Goal: Communication & Community: Connect with others

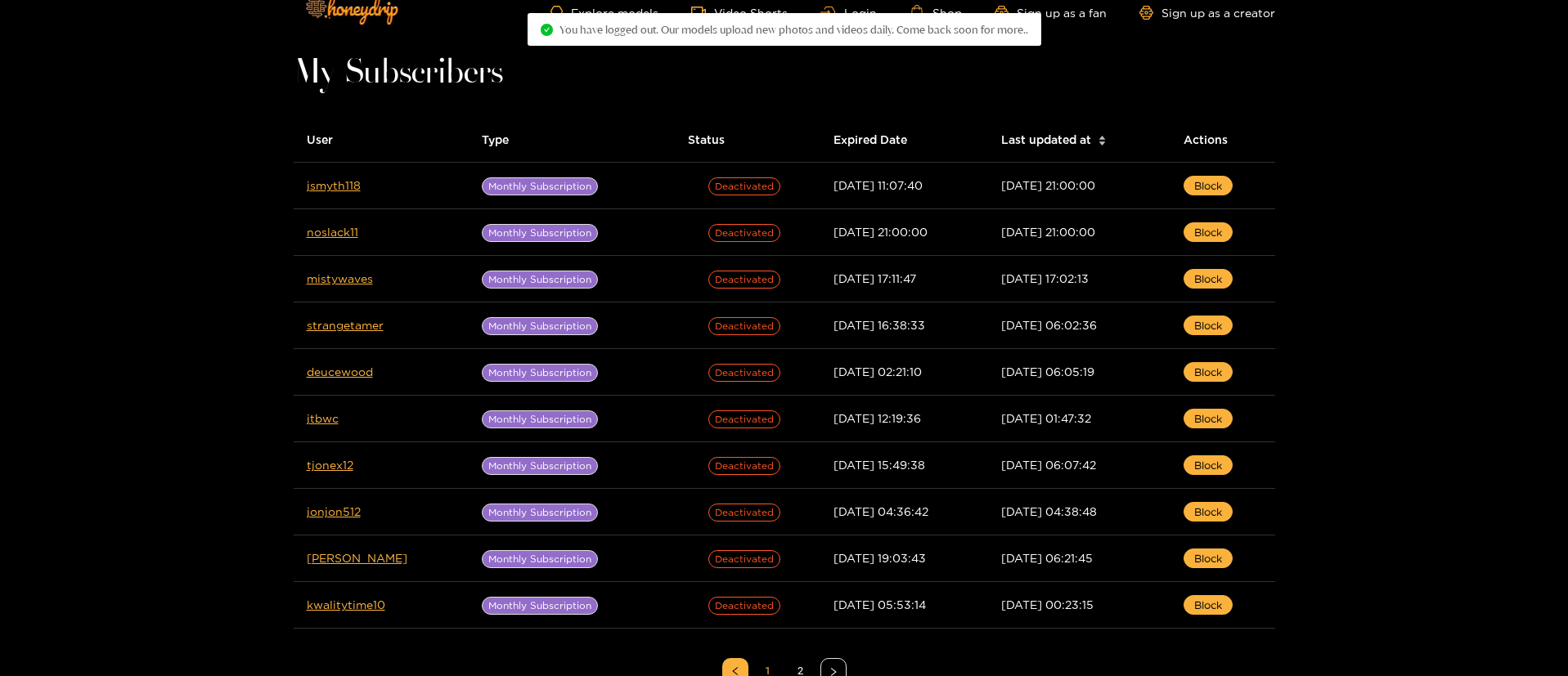
scroll to position [20, 0]
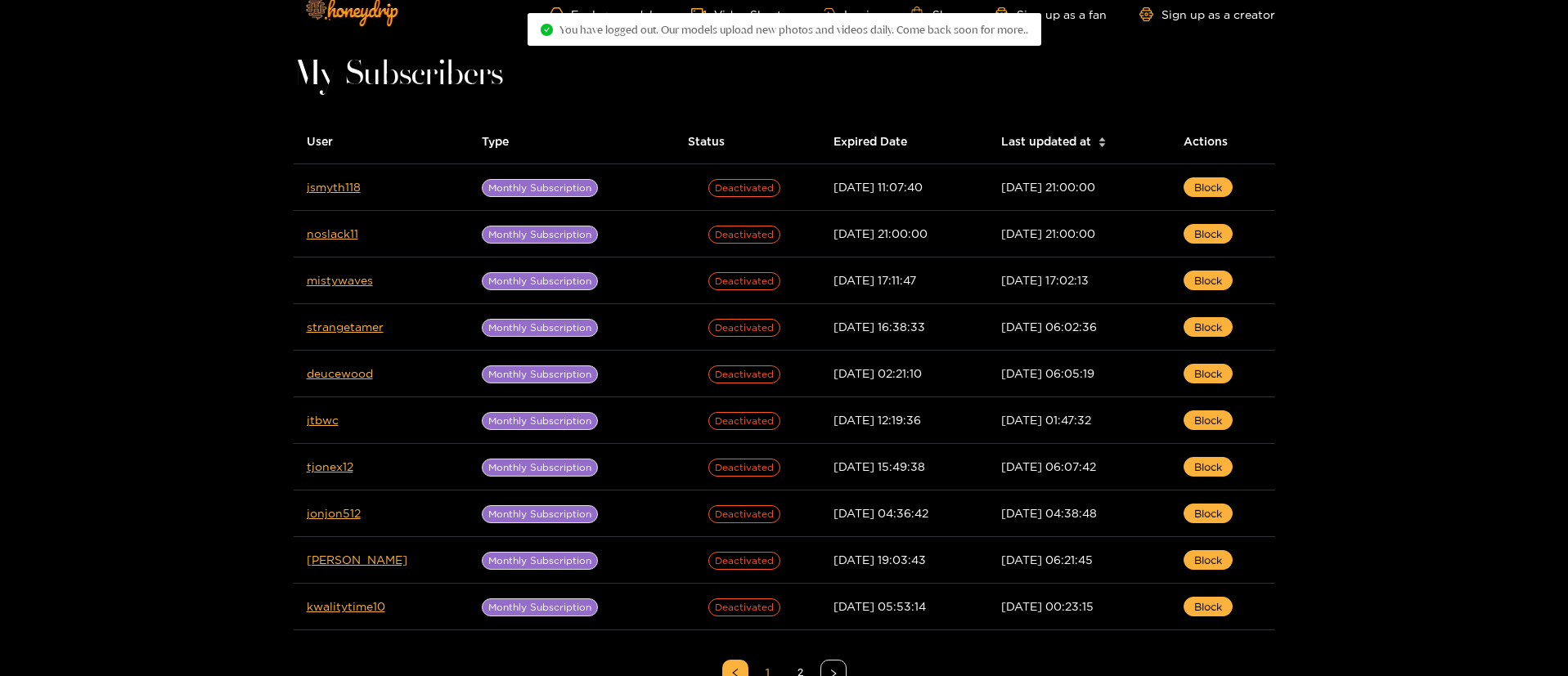
click at [851, 13] on div "You have logged out. Our models upload new photos and videos daily. Come back s…" at bounding box center [784, 29] width 513 height 33
drag, startPoint x: 836, startPoint y: 16, endPoint x: 1570, endPoint y: 127, distance: 742.3
click at [836, 14] on div "You have logged out. Our models upload new photos and videos daily. Come back s…" at bounding box center [784, 29] width 513 height 33
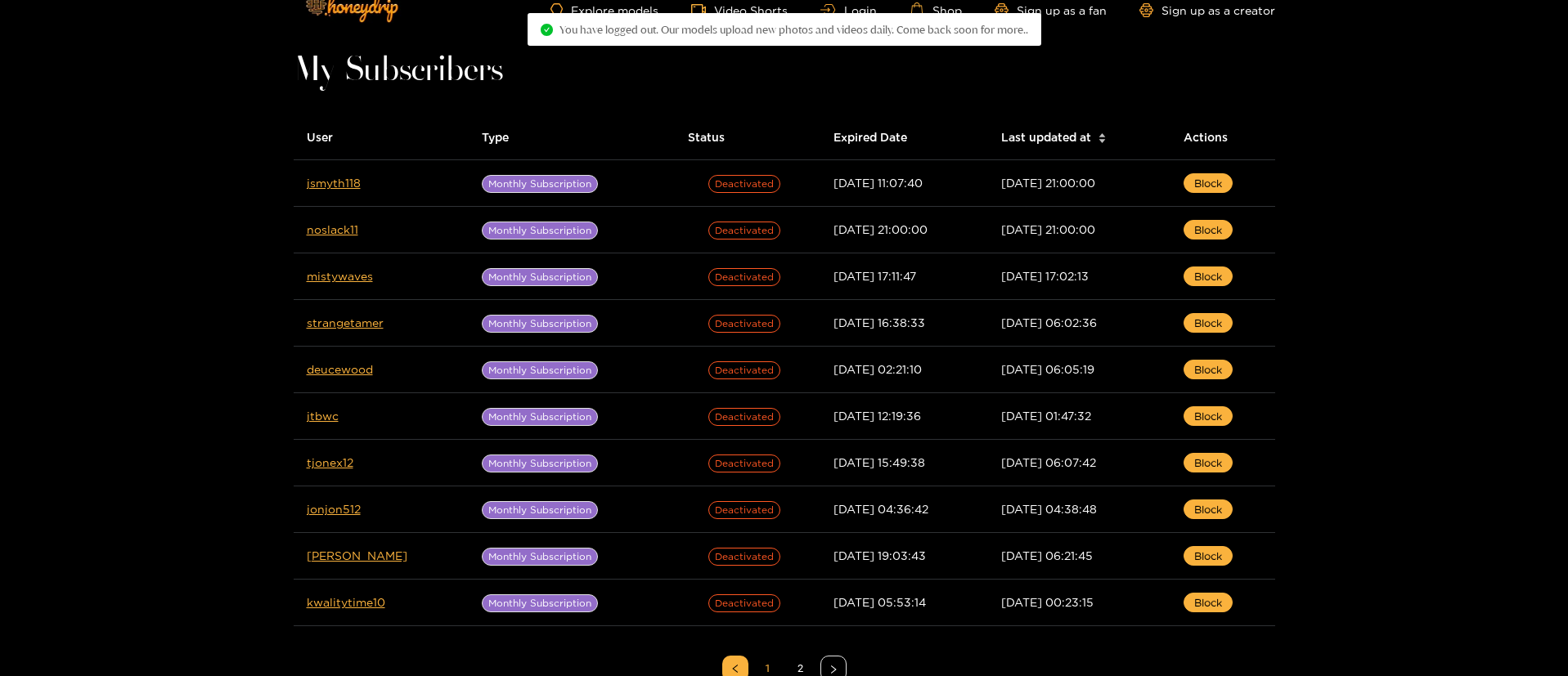
scroll to position [25, 0]
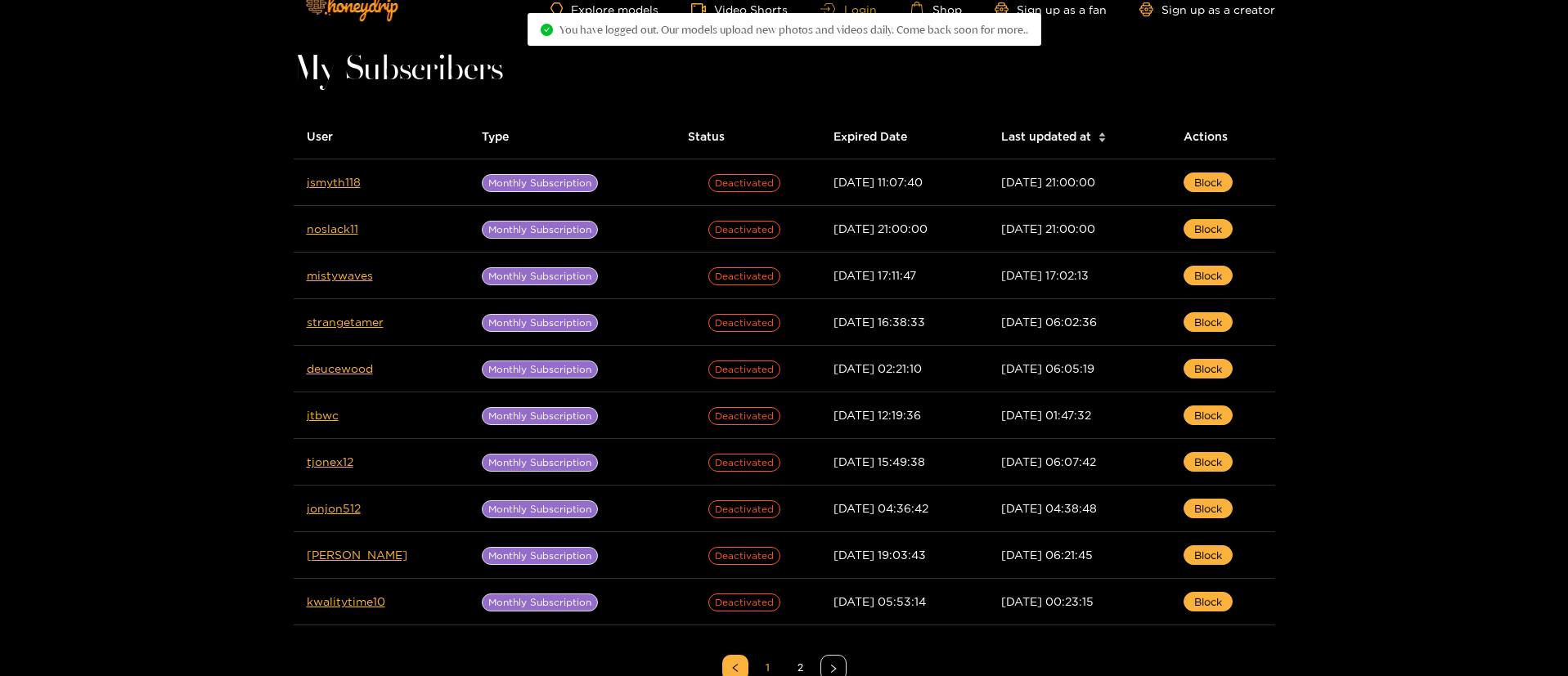
click at [840, 7] on link "Login" at bounding box center [848, 9] width 56 height 12
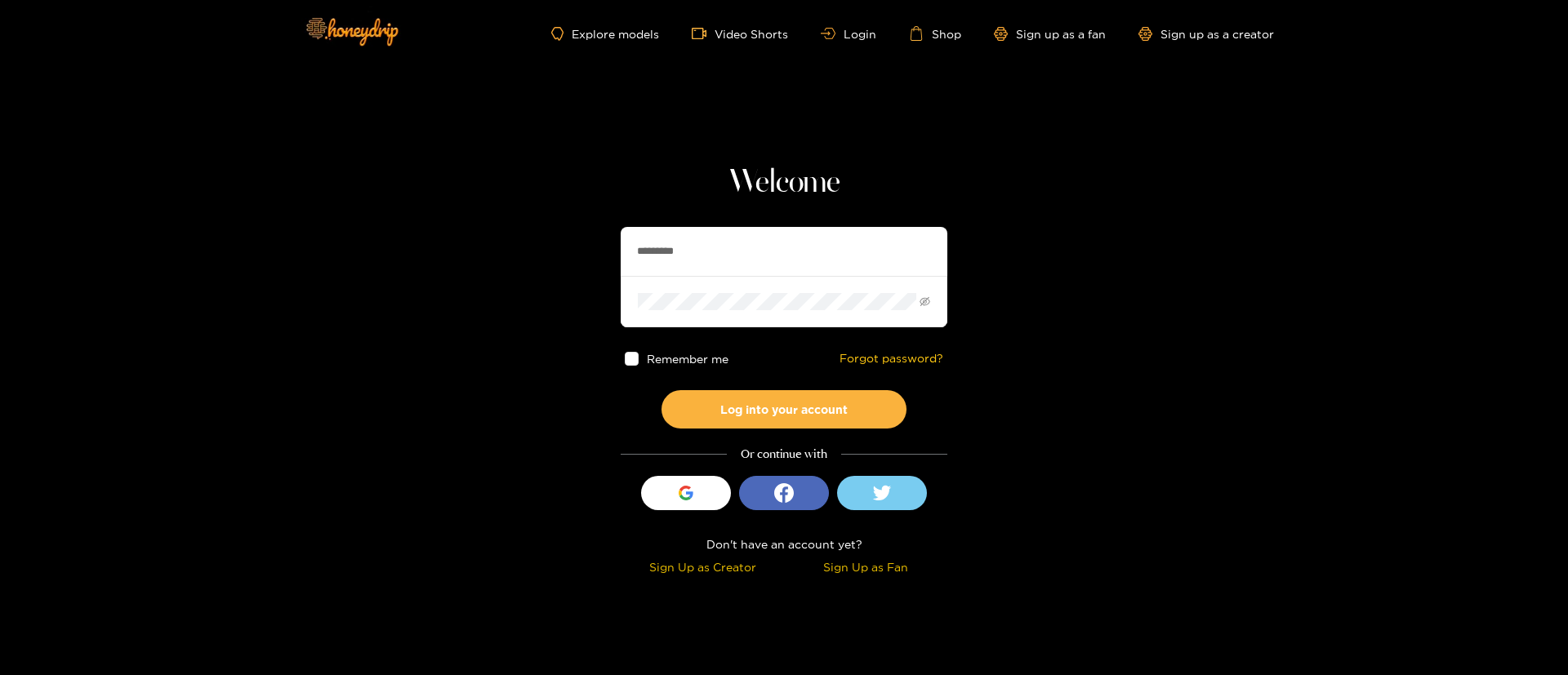
click at [718, 220] on div "Welcome ********* Remember me Forgot password? Log into your account Or continu…" at bounding box center [784, 372] width 327 height 418
click at [718, 227] on input "*********" at bounding box center [784, 252] width 327 height 49
paste input "text"
type input "*****"
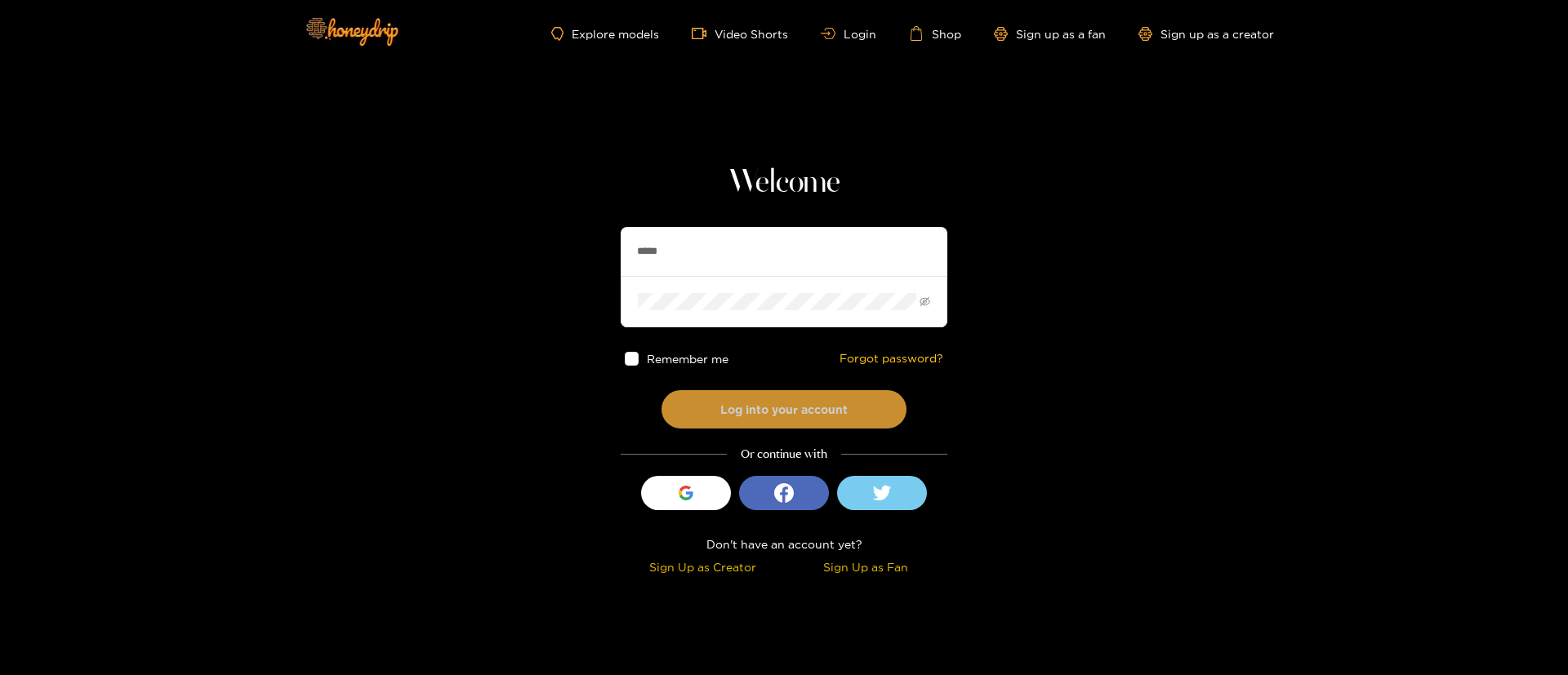
click at [812, 412] on button "Log into your account" at bounding box center [784, 409] width 245 height 38
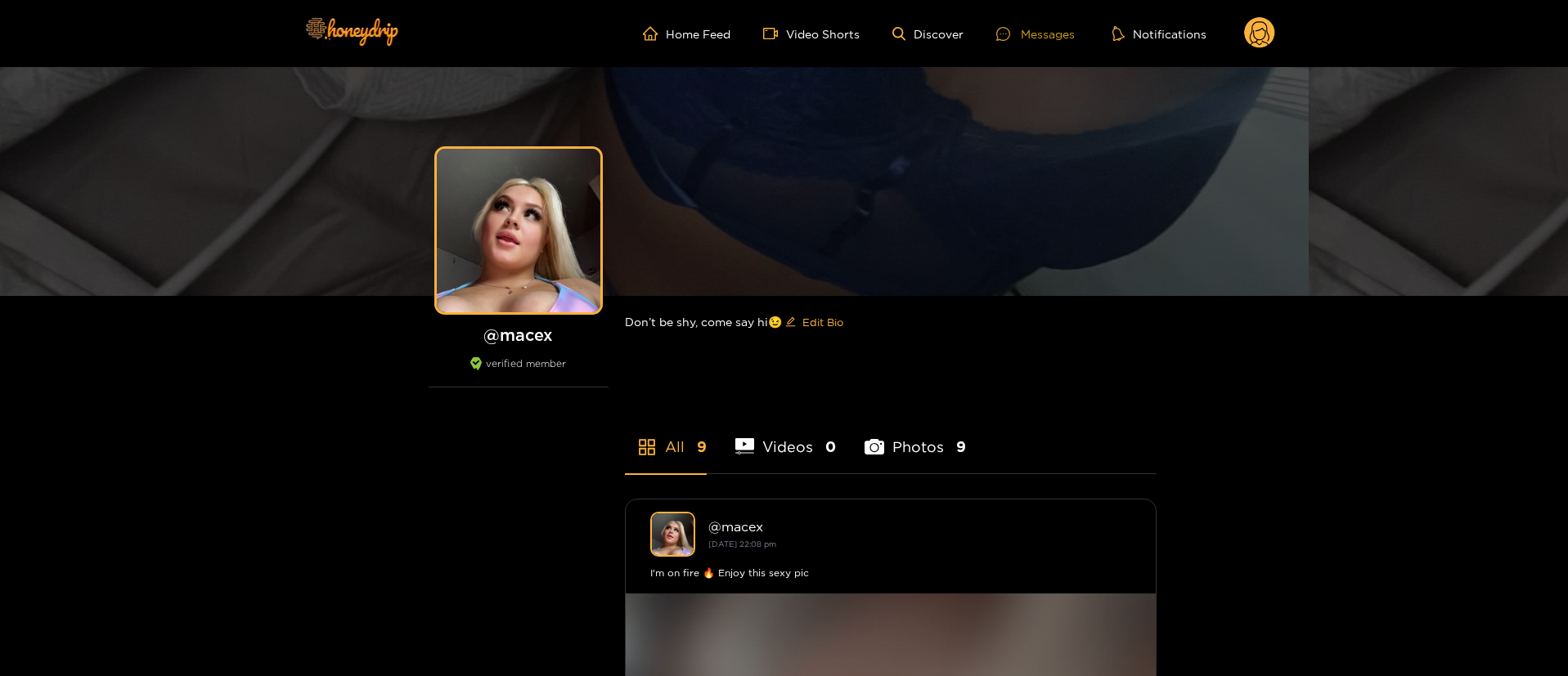
click at [1054, 36] on div "Messages" at bounding box center [1035, 34] width 79 height 19
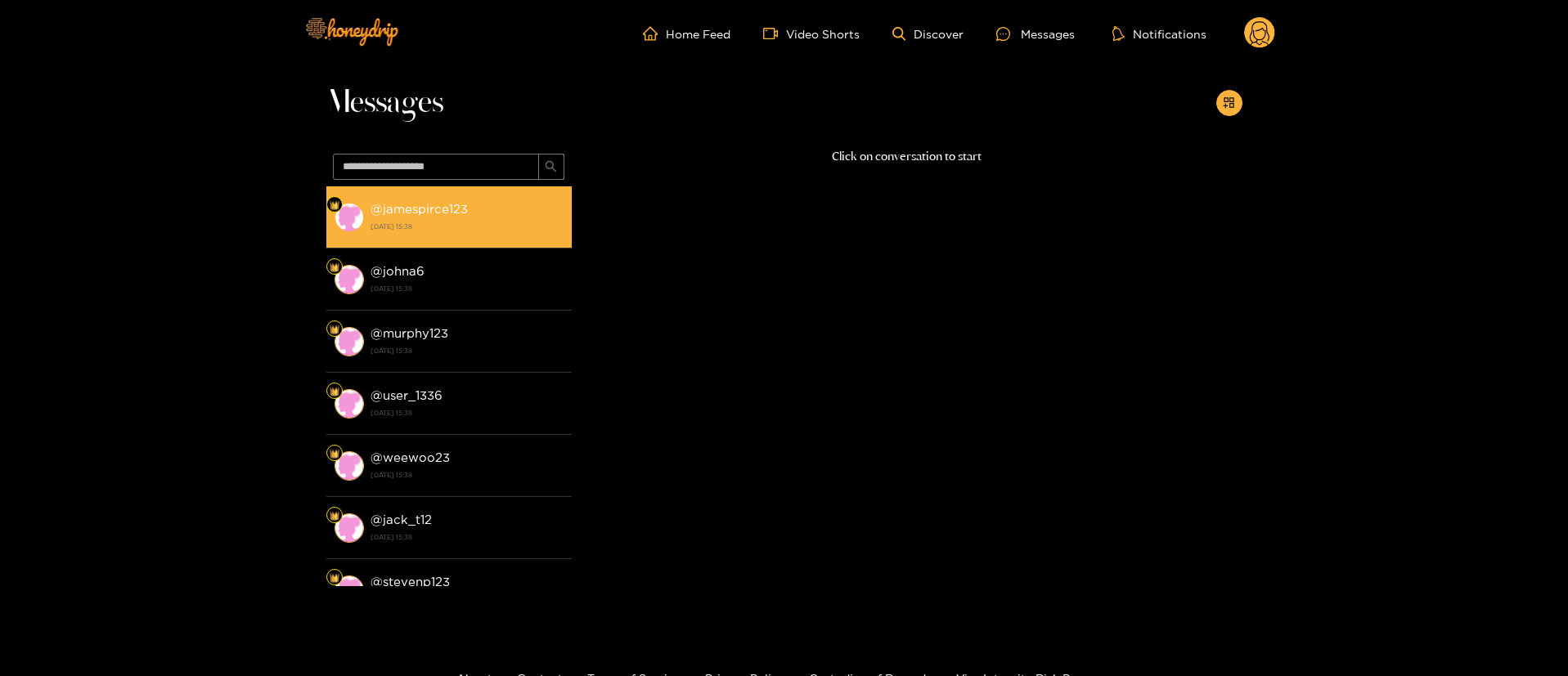
click at [501, 241] on div "@ jamespirce123 27 August 2025 15:38 @ johna6 27 August 2025 15:38 @ murphy123 …" at bounding box center [449, 386] width 245 height 399
click at [501, 237] on li "@ jamespirce123 27 August 2025 15:38" at bounding box center [449, 217] width 245 height 62
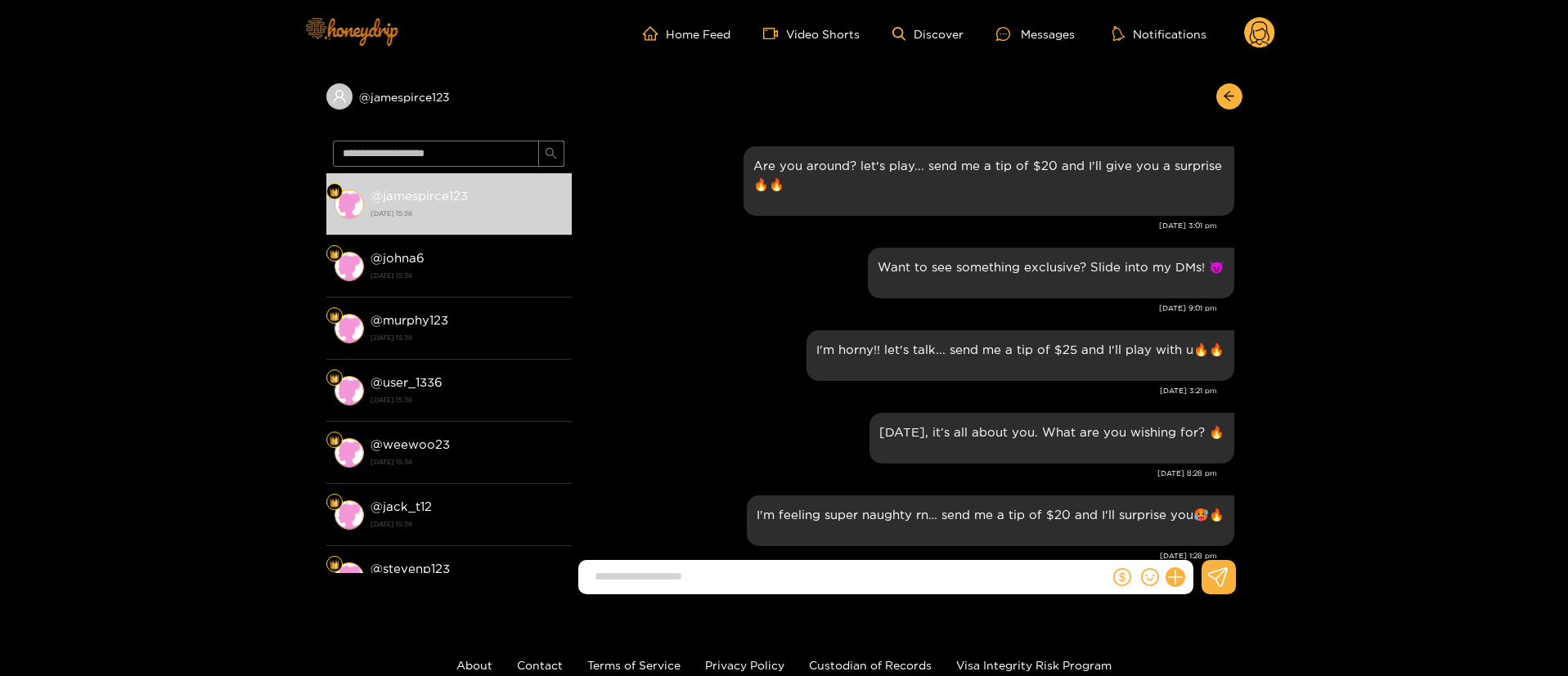
scroll to position [2265, 0]
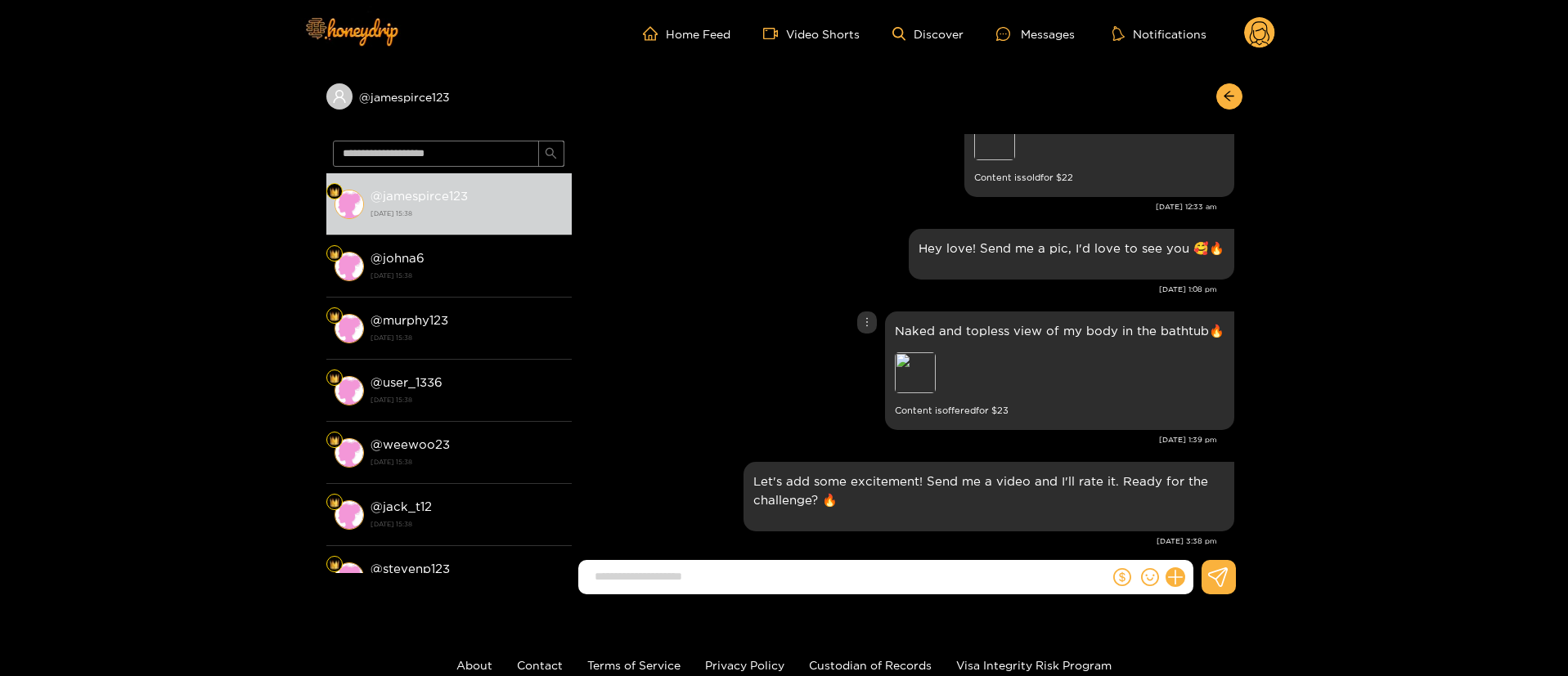
click at [748, 360] on div "Naked and topless view of my body in the bathtub🔥 Preview Content is offered fo…" at bounding box center [906, 370] width 654 height 126
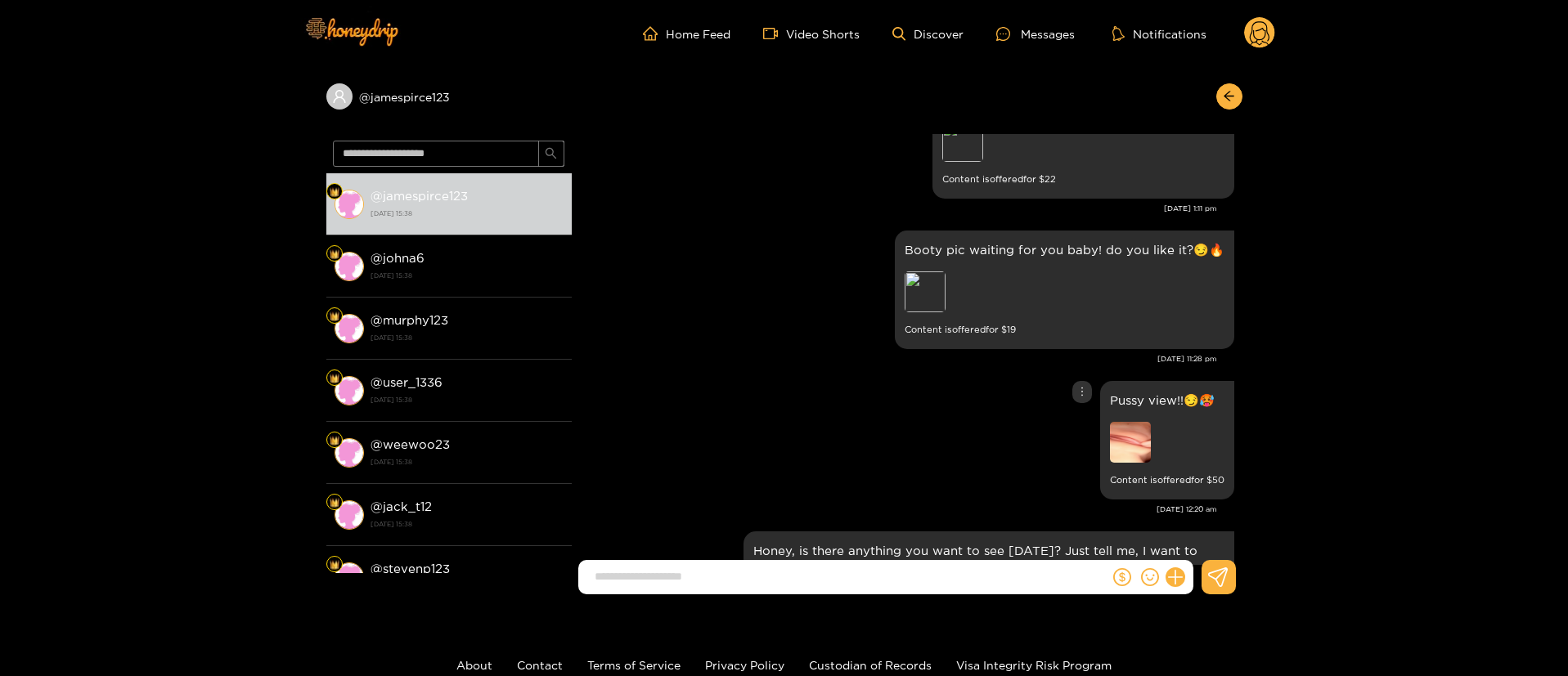
scroll to position [1162, 0]
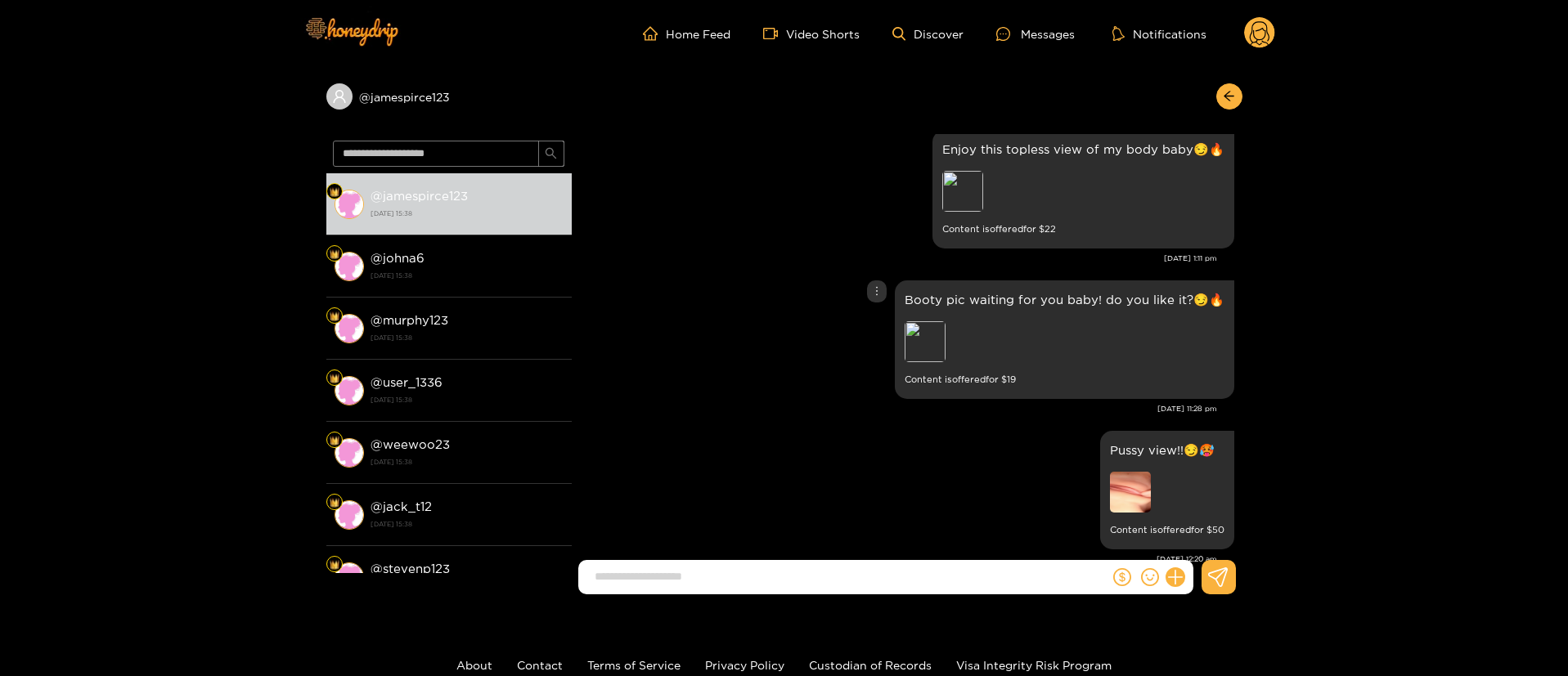
click at [950, 349] on div "Preview" at bounding box center [1019, 344] width 229 height 45
click at [949, 348] on div "Preview" at bounding box center [1019, 344] width 229 height 45
click at [944, 348] on div "Preview" at bounding box center [925, 342] width 41 height 41
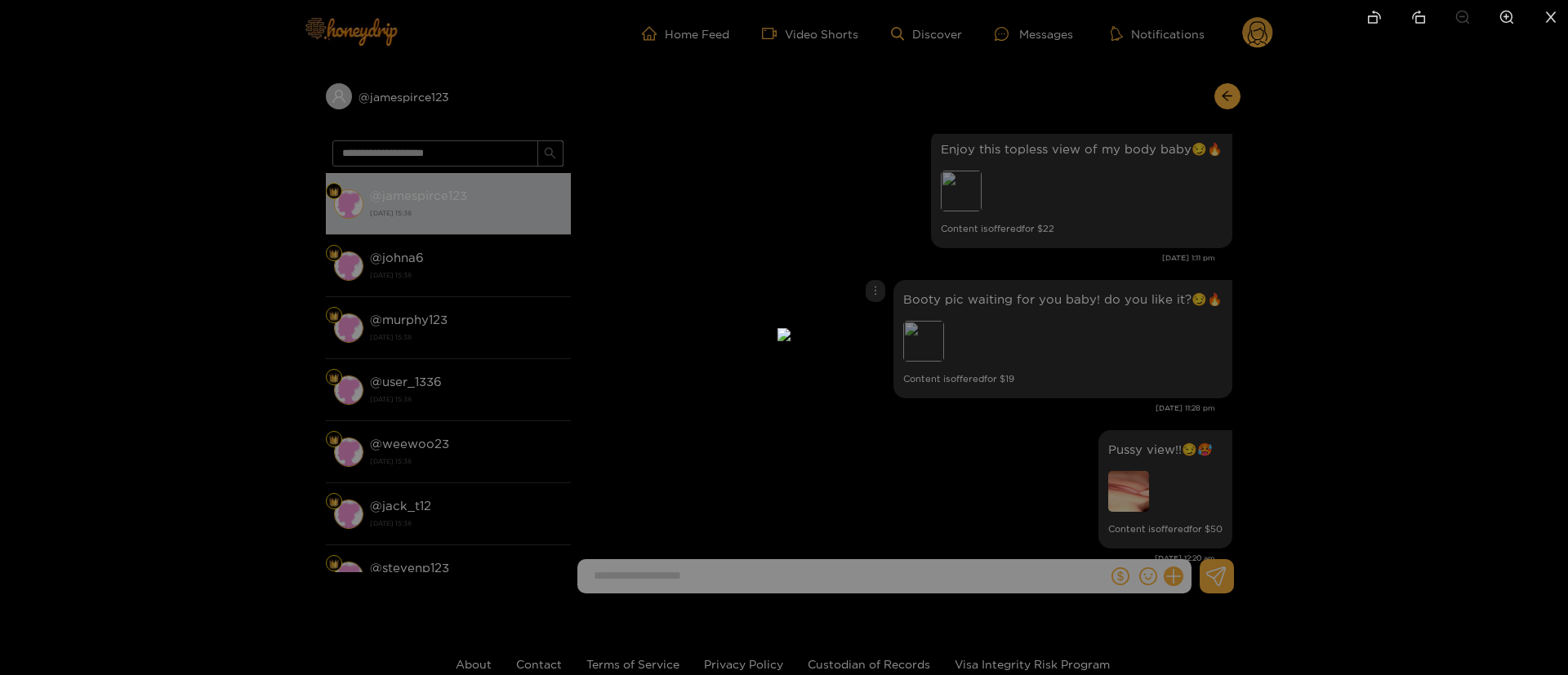
click at [1186, 328] on div at bounding box center [784, 337] width 1568 height 675
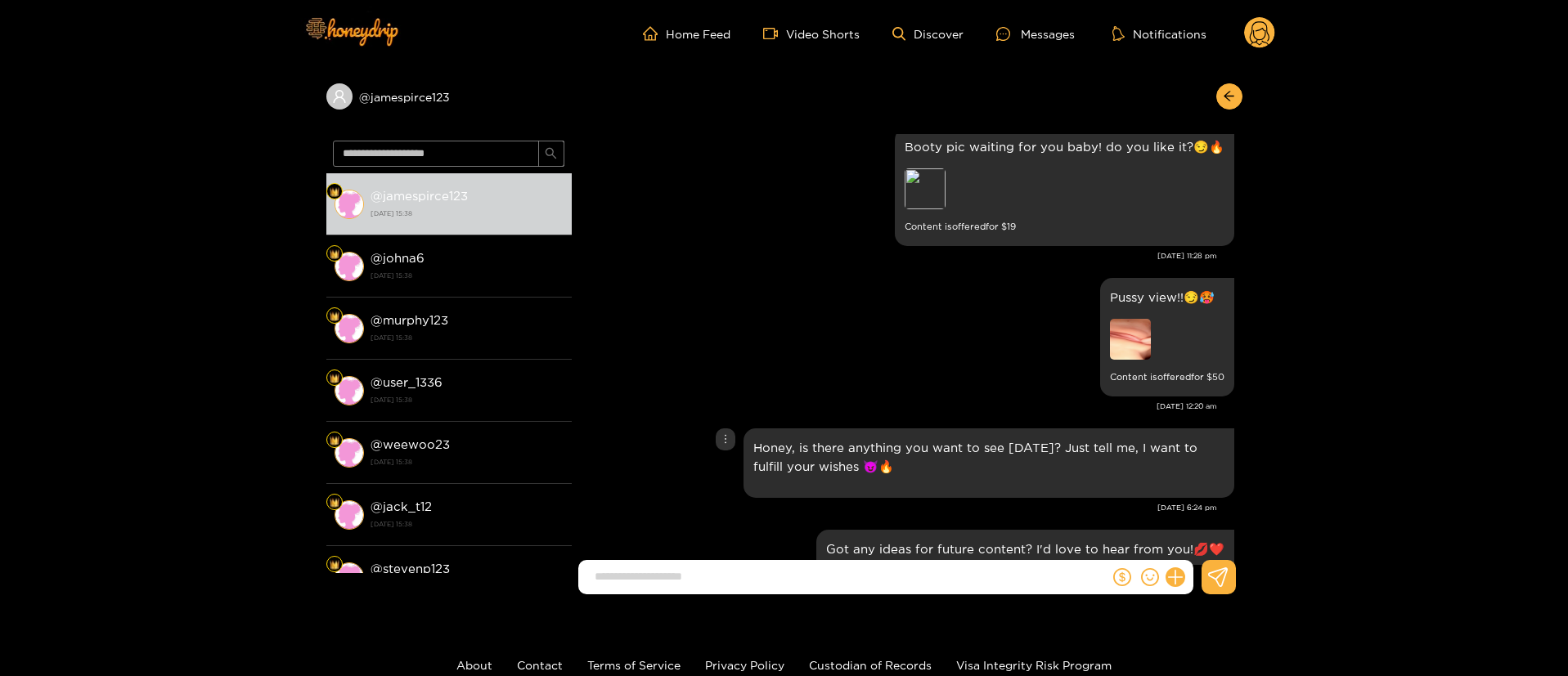
scroll to position [1039, 0]
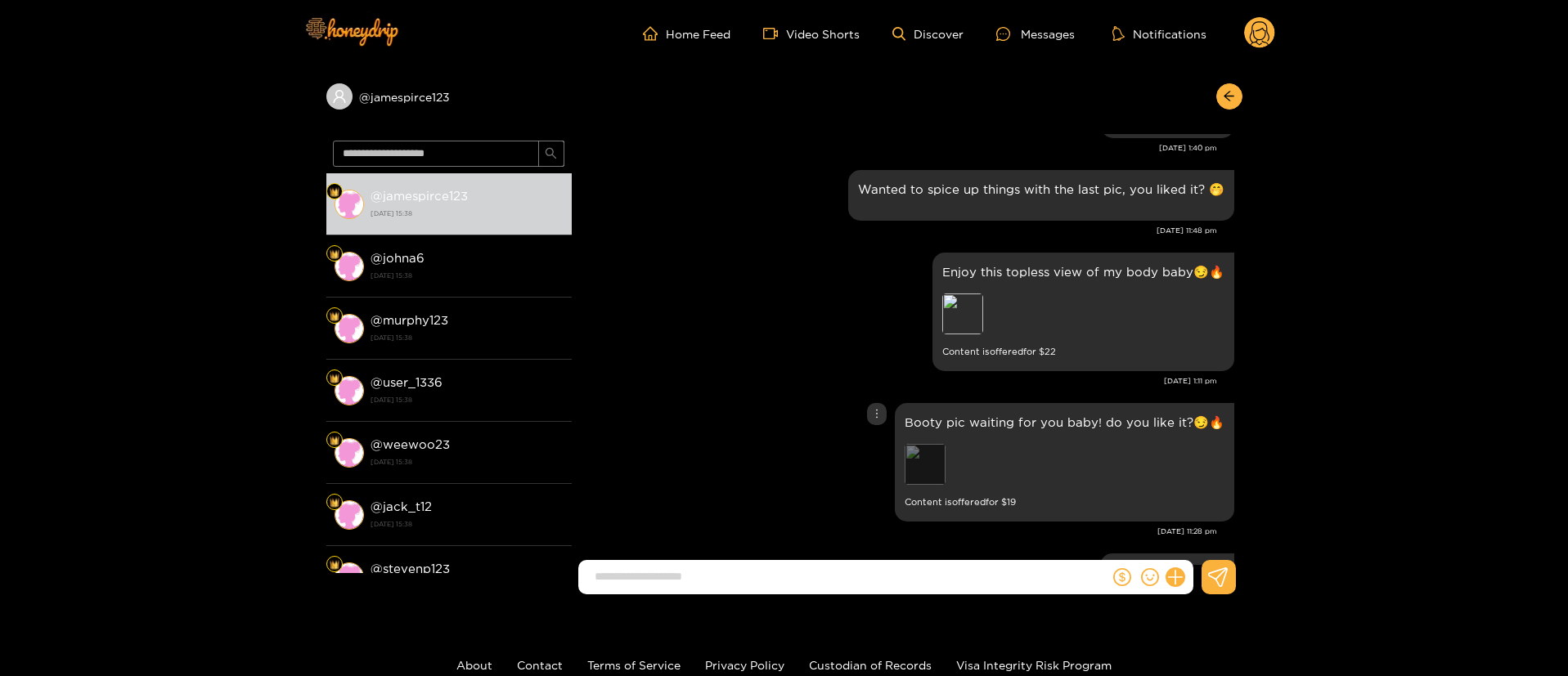
click at [938, 478] on div "Preview" at bounding box center [925, 464] width 41 height 41
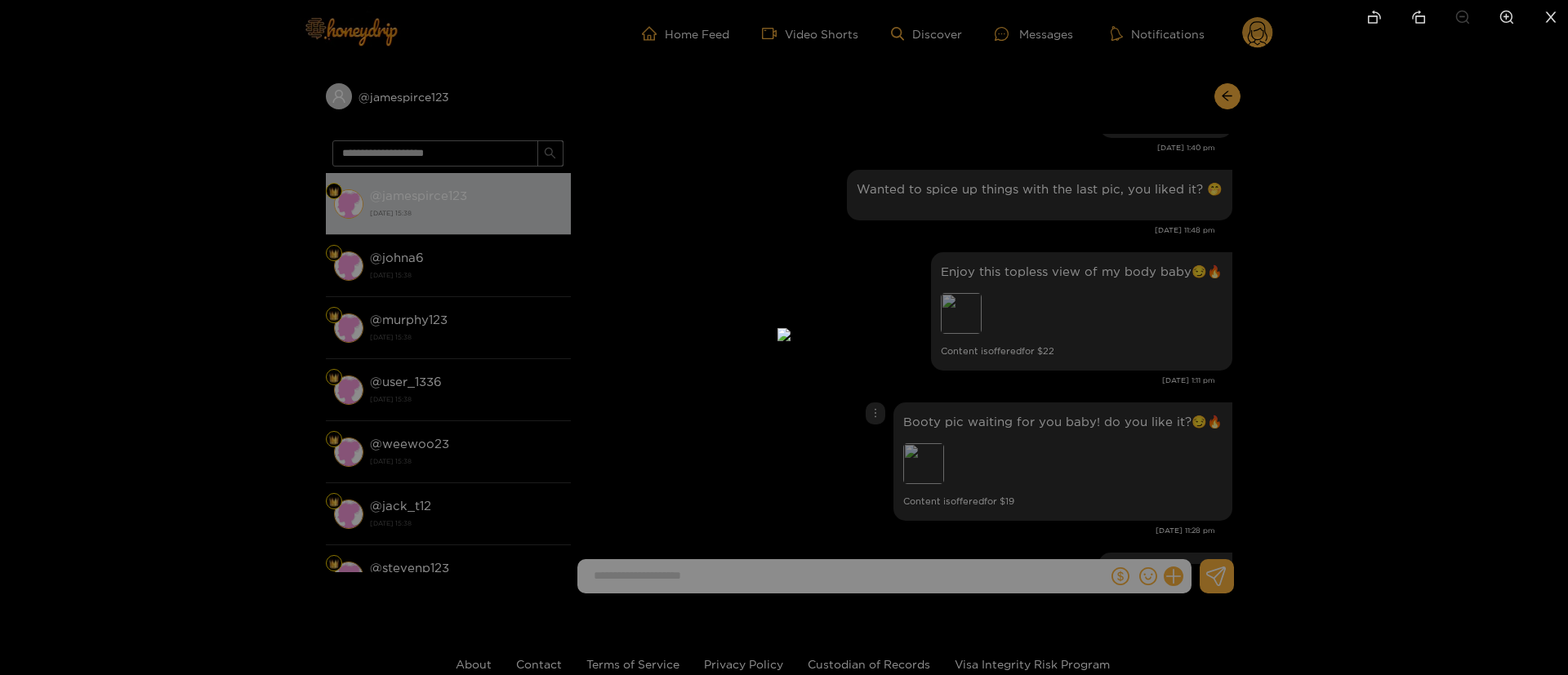
click at [1100, 359] on div at bounding box center [784, 337] width 1568 height 675
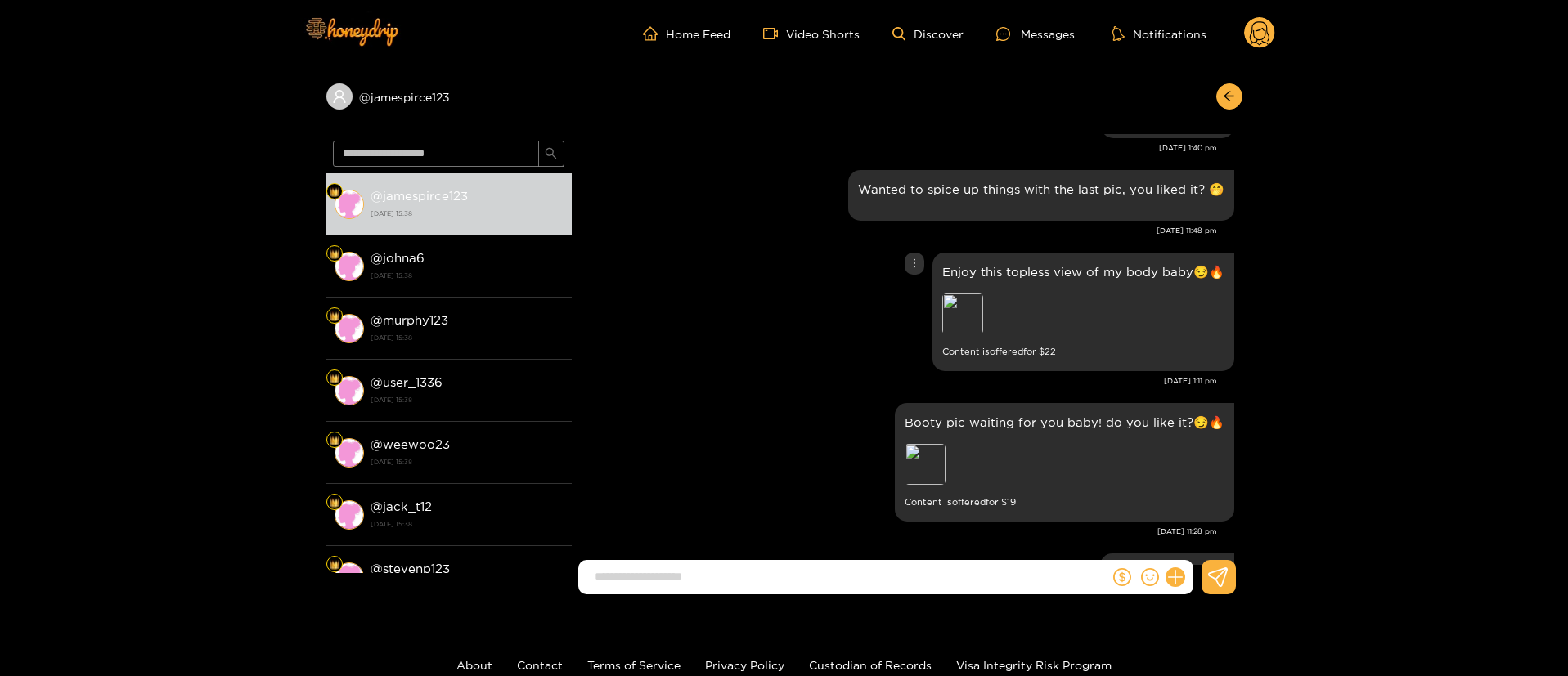
click at [747, 373] on div "Enjoy this topless view of my body baby😏🔥 Preview Content is offered for $ 22" at bounding box center [906, 311] width 654 height 126
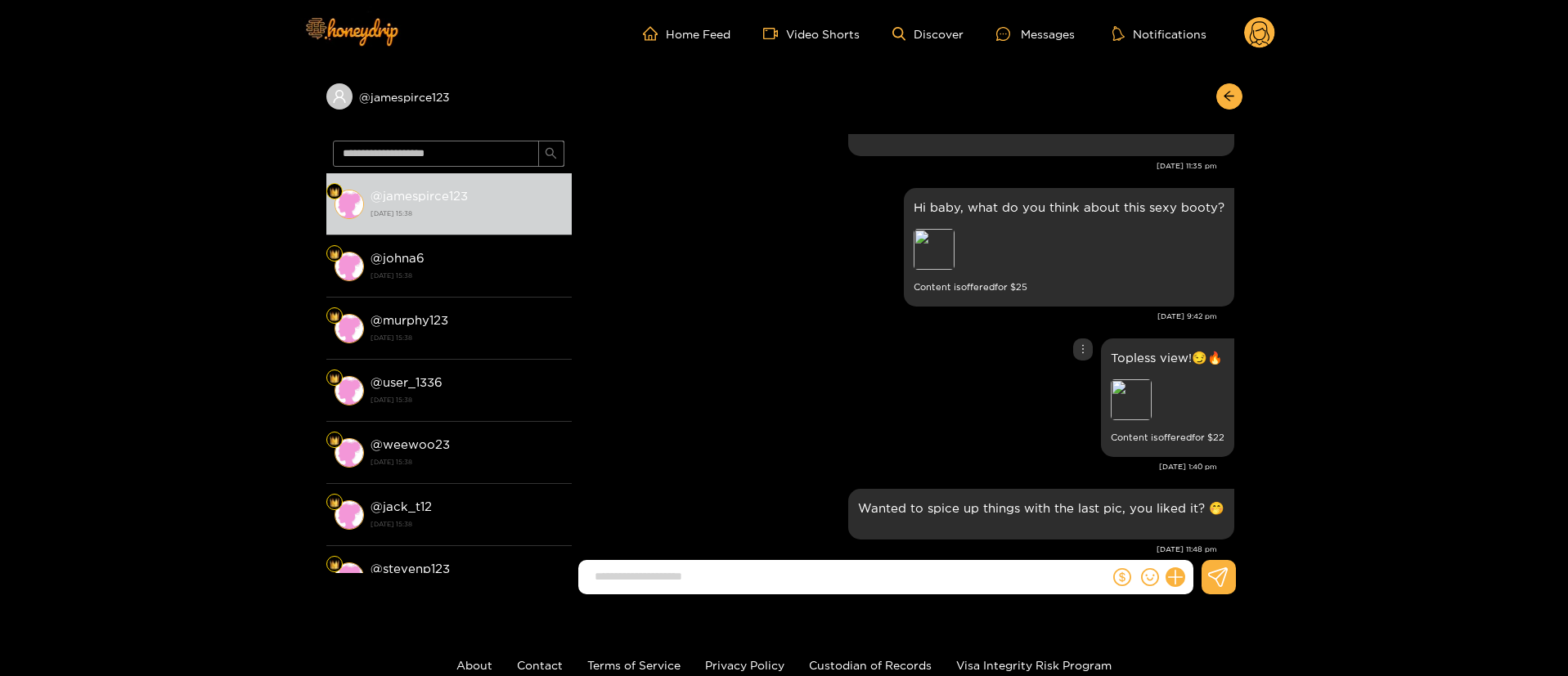
scroll to position [671, 0]
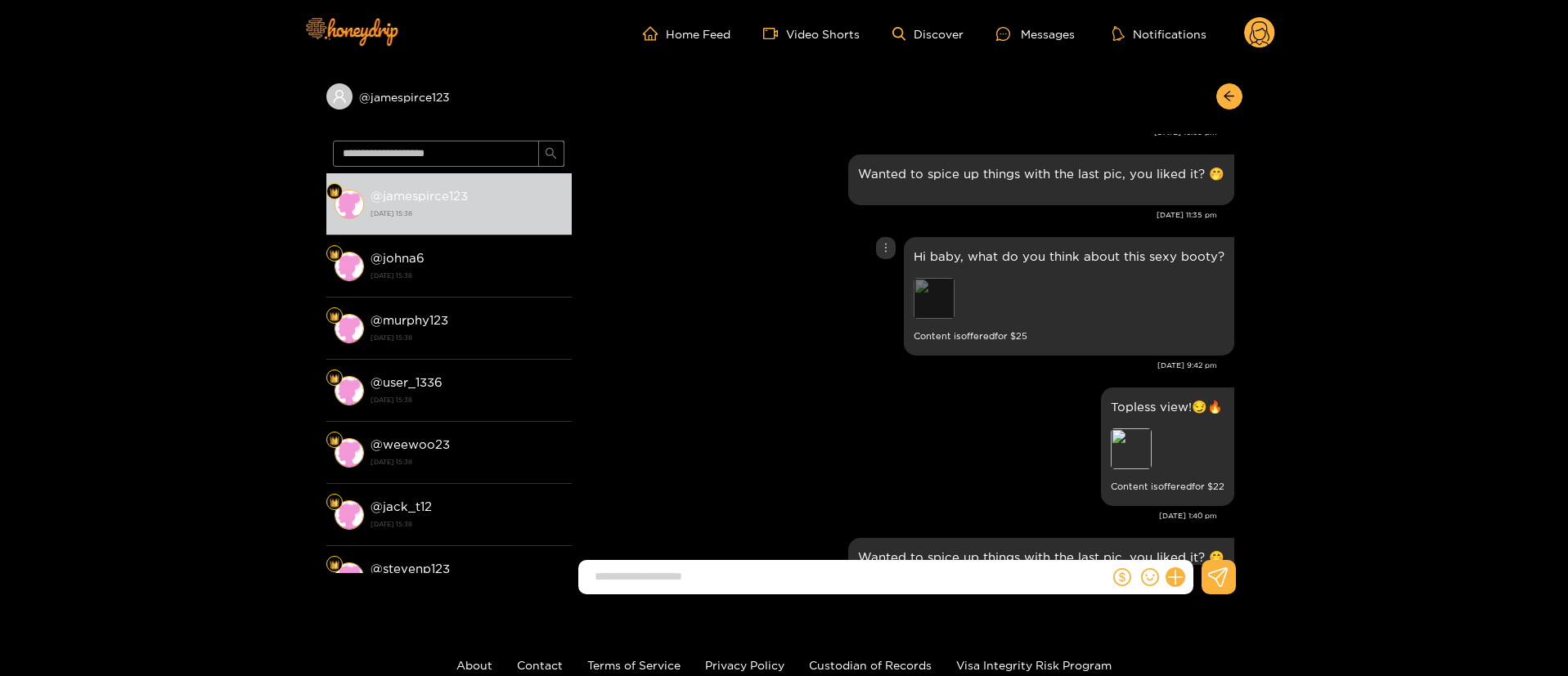
click at [940, 296] on div "Preview" at bounding box center [934, 299] width 41 height 41
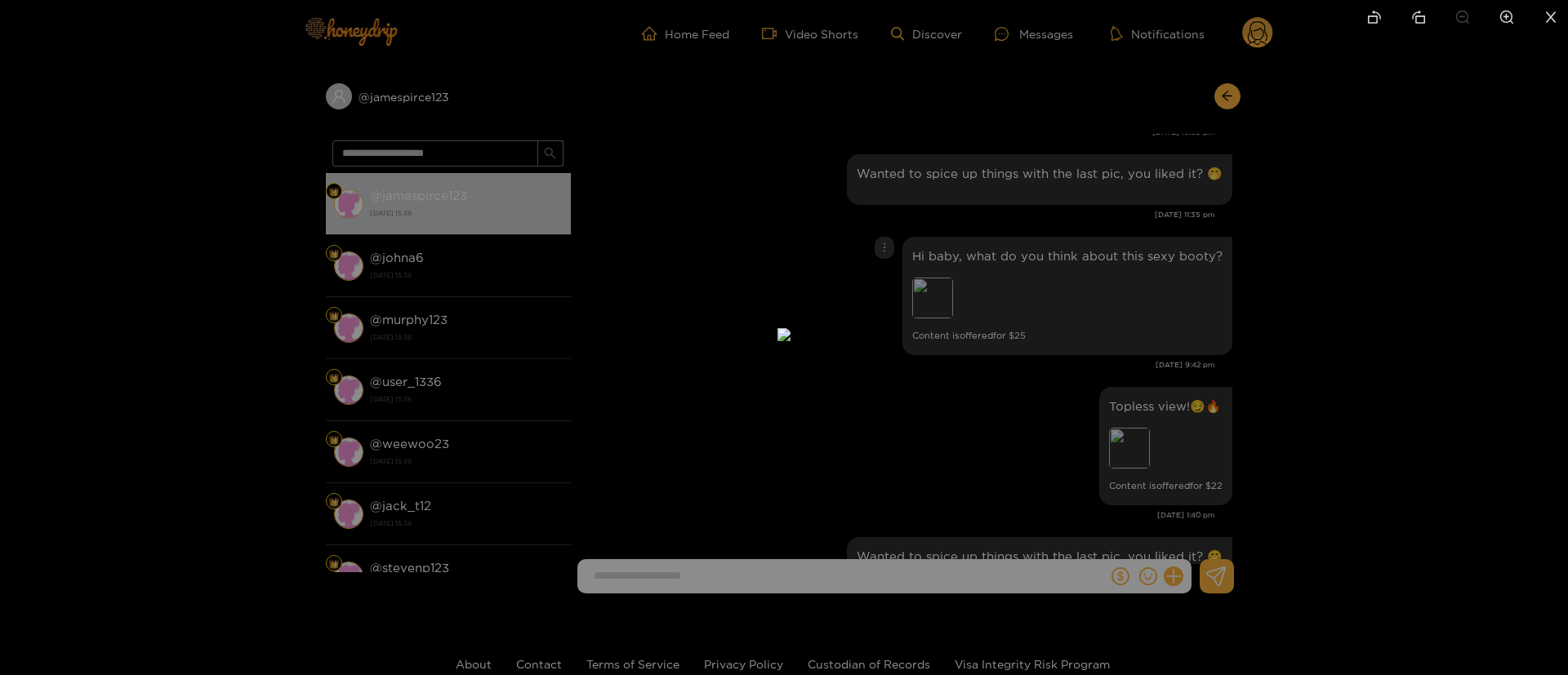
click at [1238, 281] on div at bounding box center [784, 337] width 1568 height 675
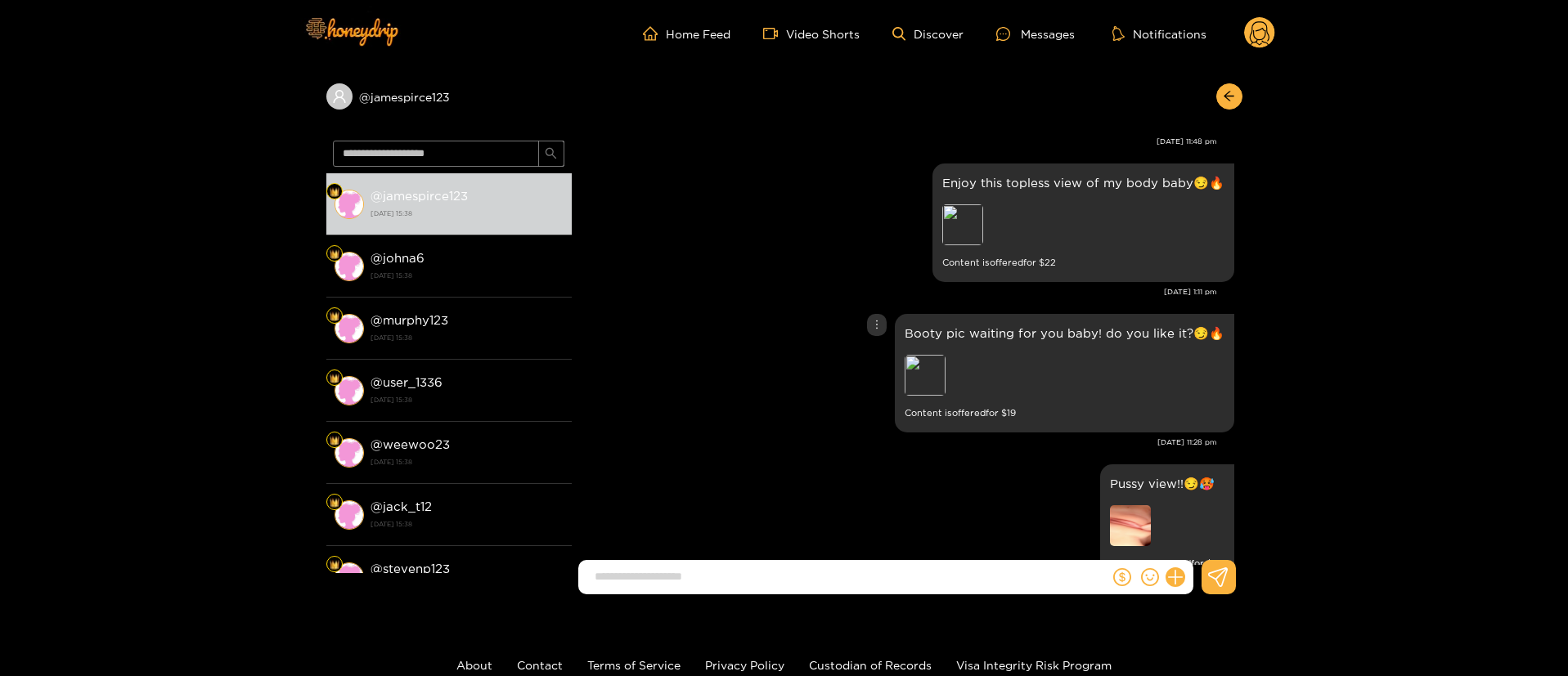
scroll to position [1162, 0]
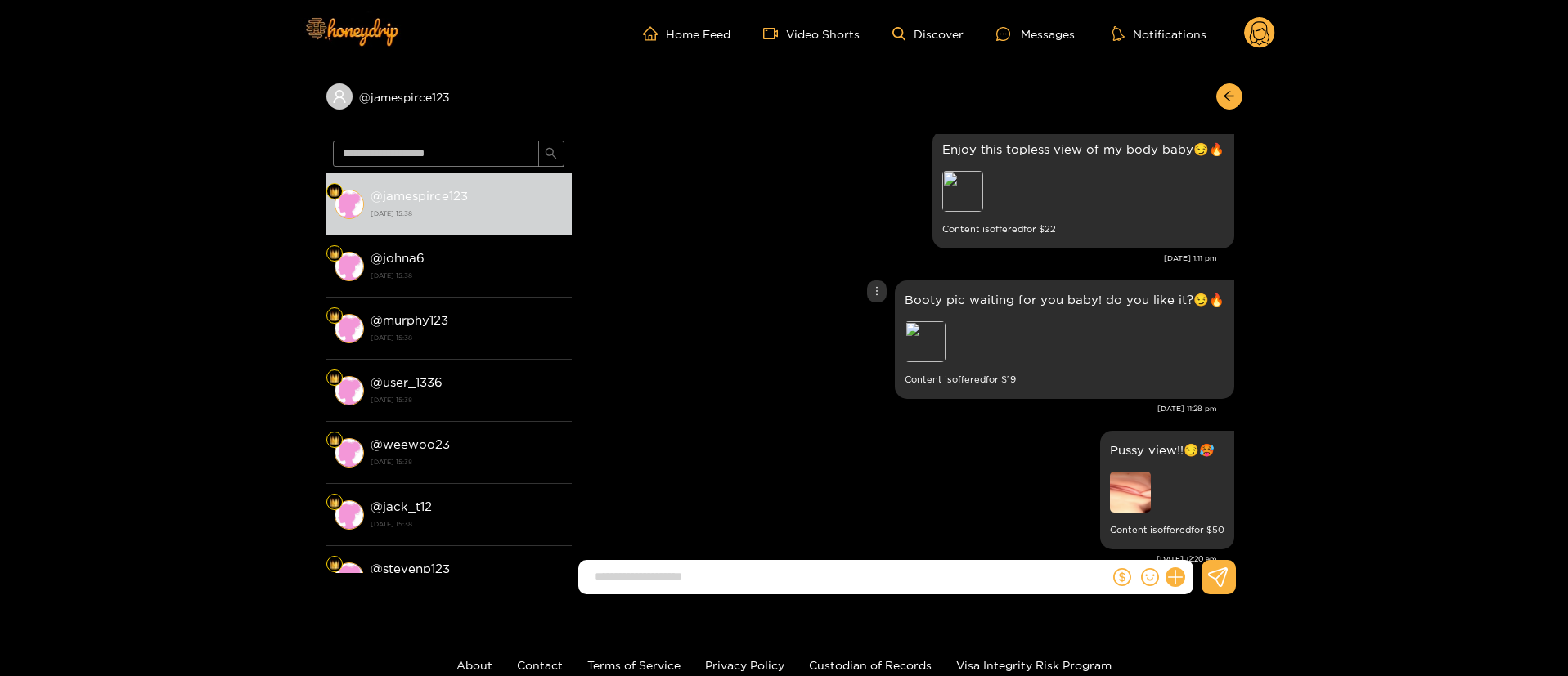
click at [930, 358] on div "Preview" at bounding box center [925, 342] width 41 height 41
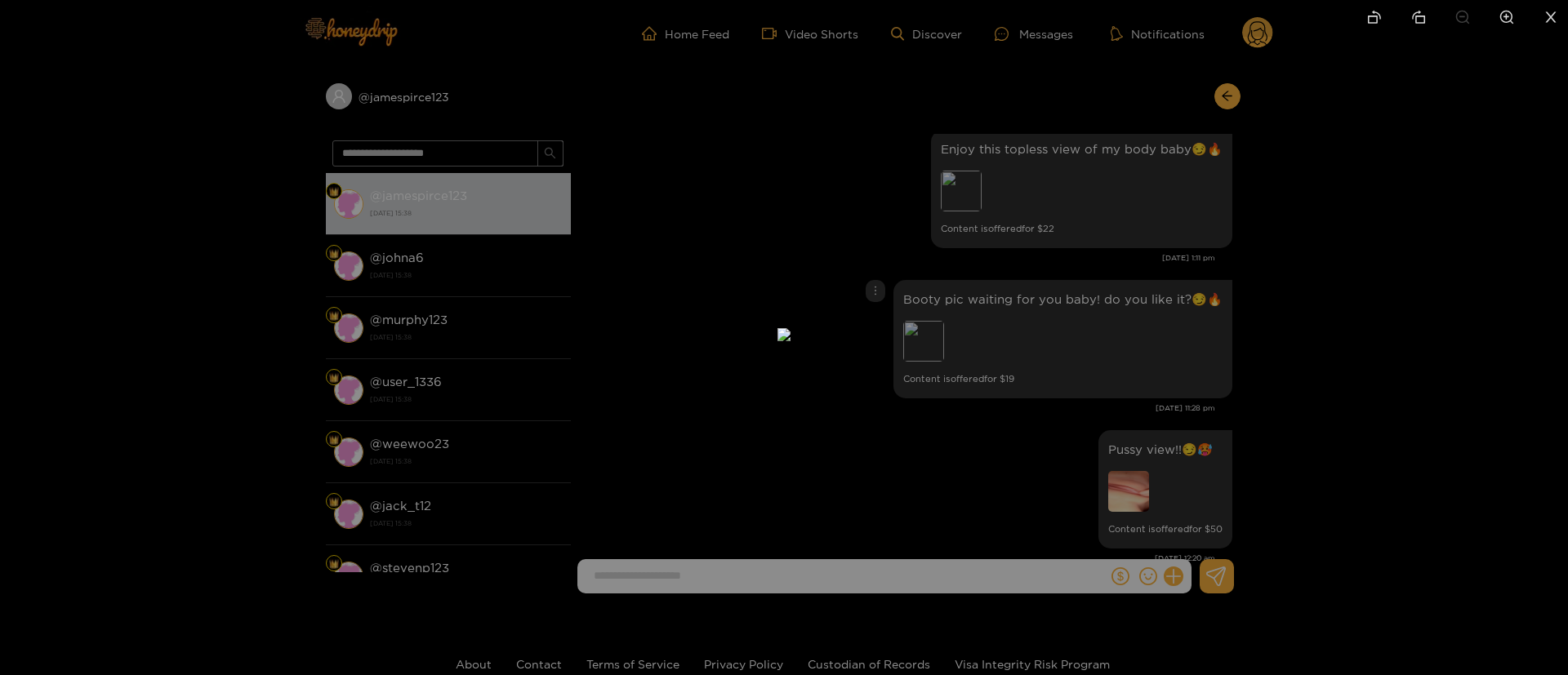
click at [1301, 336] on div at bounding box center [784, 337] width 1568 height 675
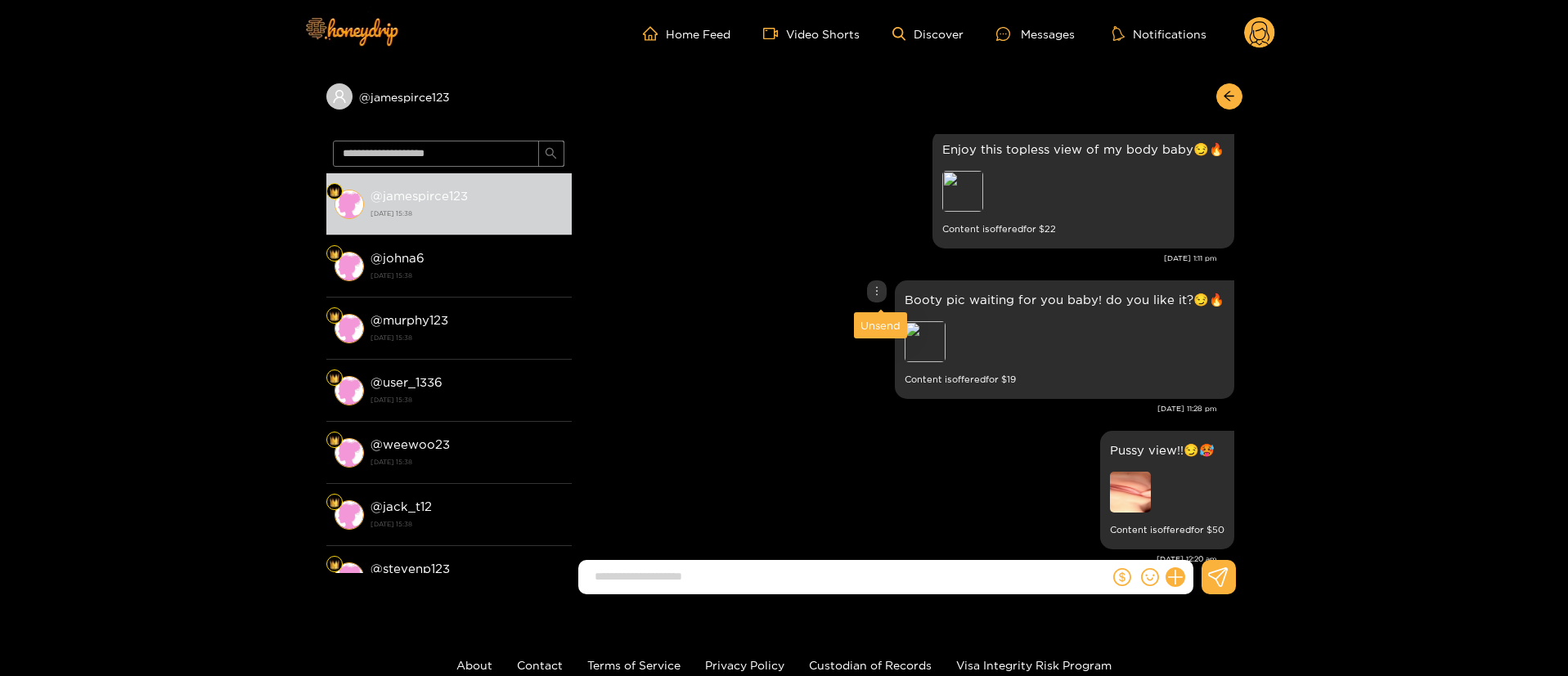
click at [876, 287] on icon "more" at bounding box center [876, 290] width 11 height 11
click at [875, 319] on div "Unsend" at bounding box center [880, 325] width 40 height 16
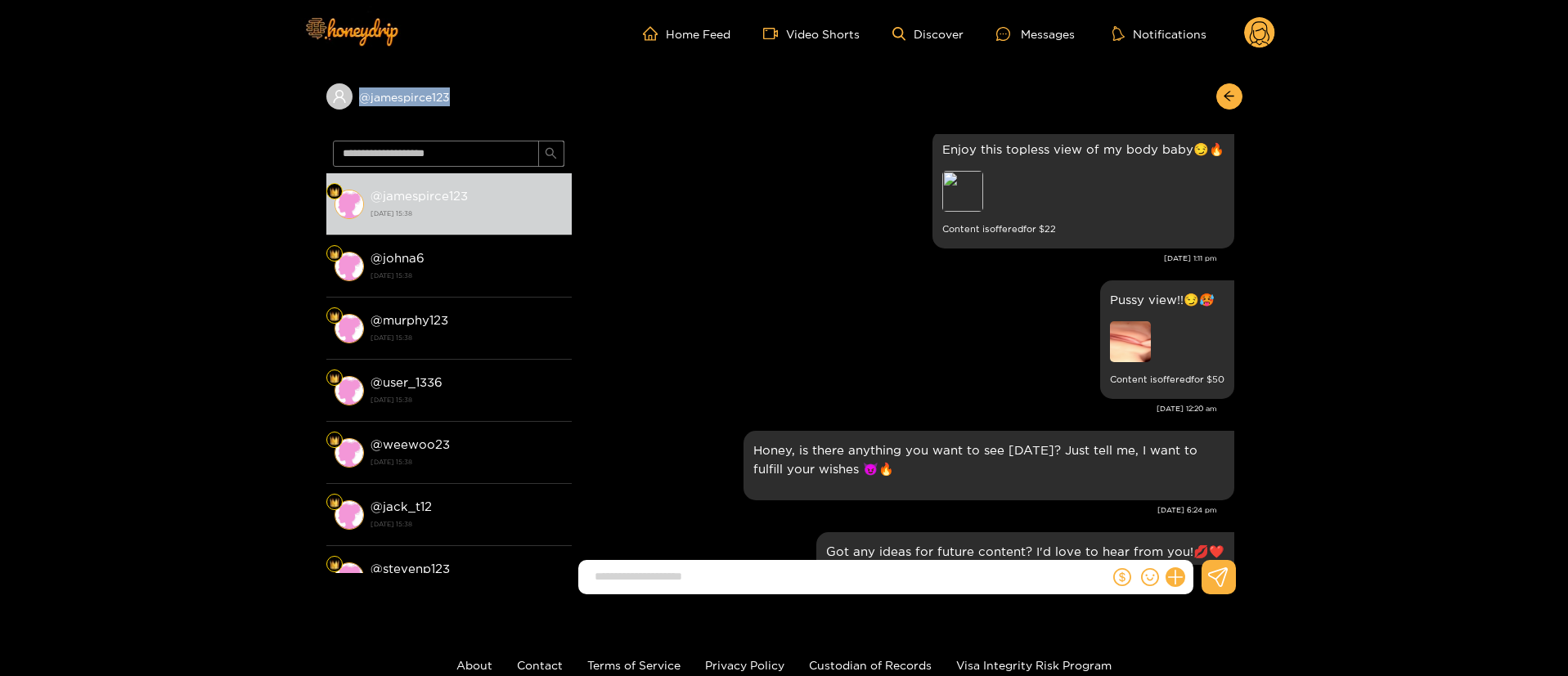
copy div "@ jamespirce123"
drag, startPoint x: 506, startPoint y: 90, endPoint x: 336, endPoint y: 89, distance: 170.0
click at [336, 89] on div "@ jamespirce123" at bounding box center [449, 96] width 245 height 26
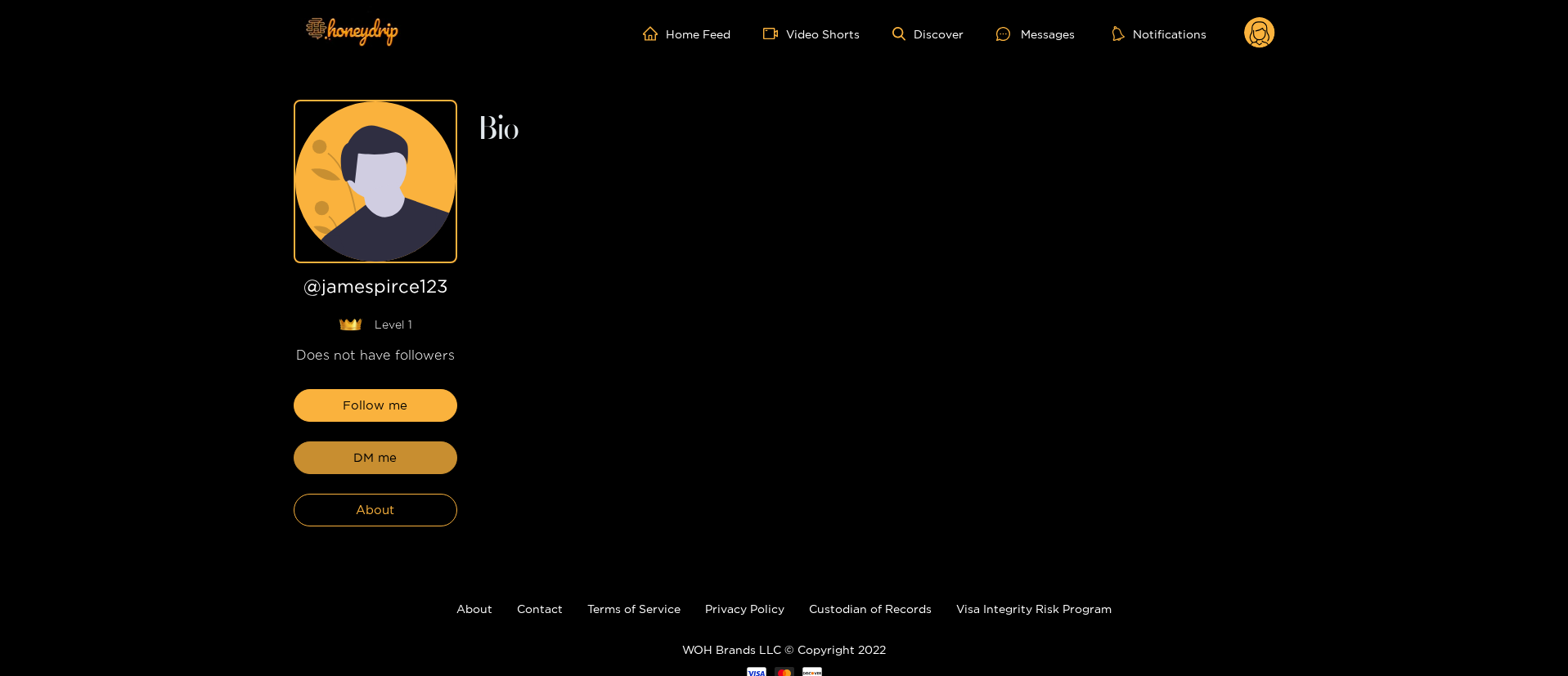
click at [408, 472] on button "DM me" at bounding box center [375, 458] width 164 height 33
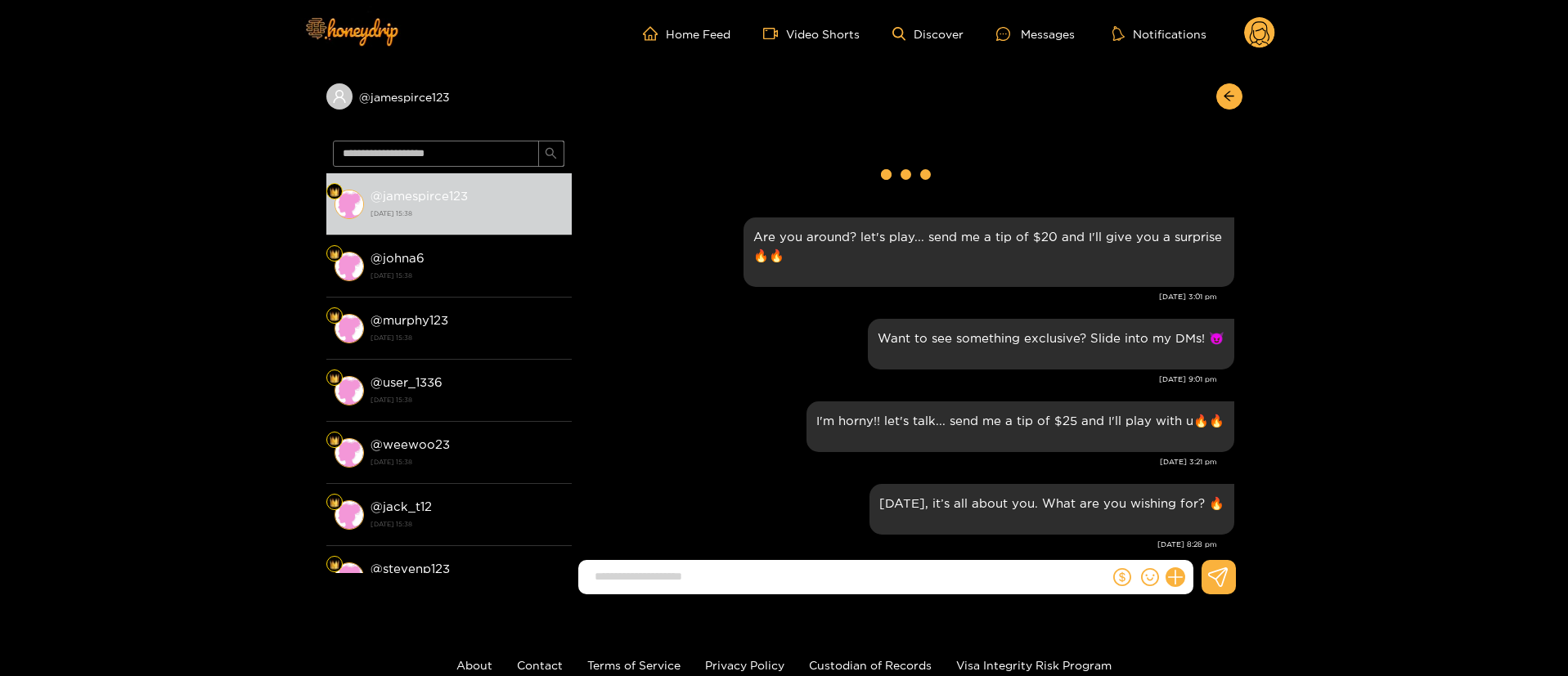
scroll to position [2186, 0]
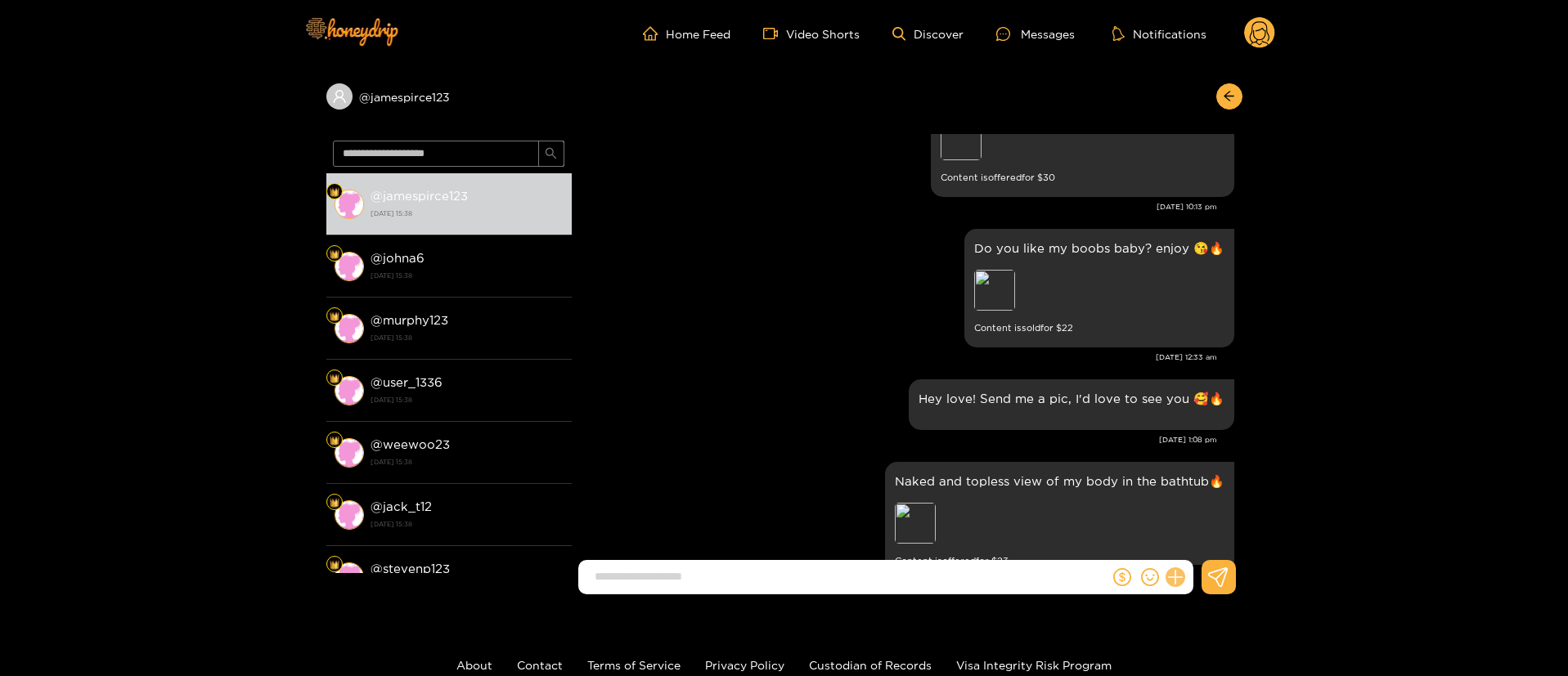
click at [1172, 577] on icon at bounding box center [1174, 577] width 15 height 15
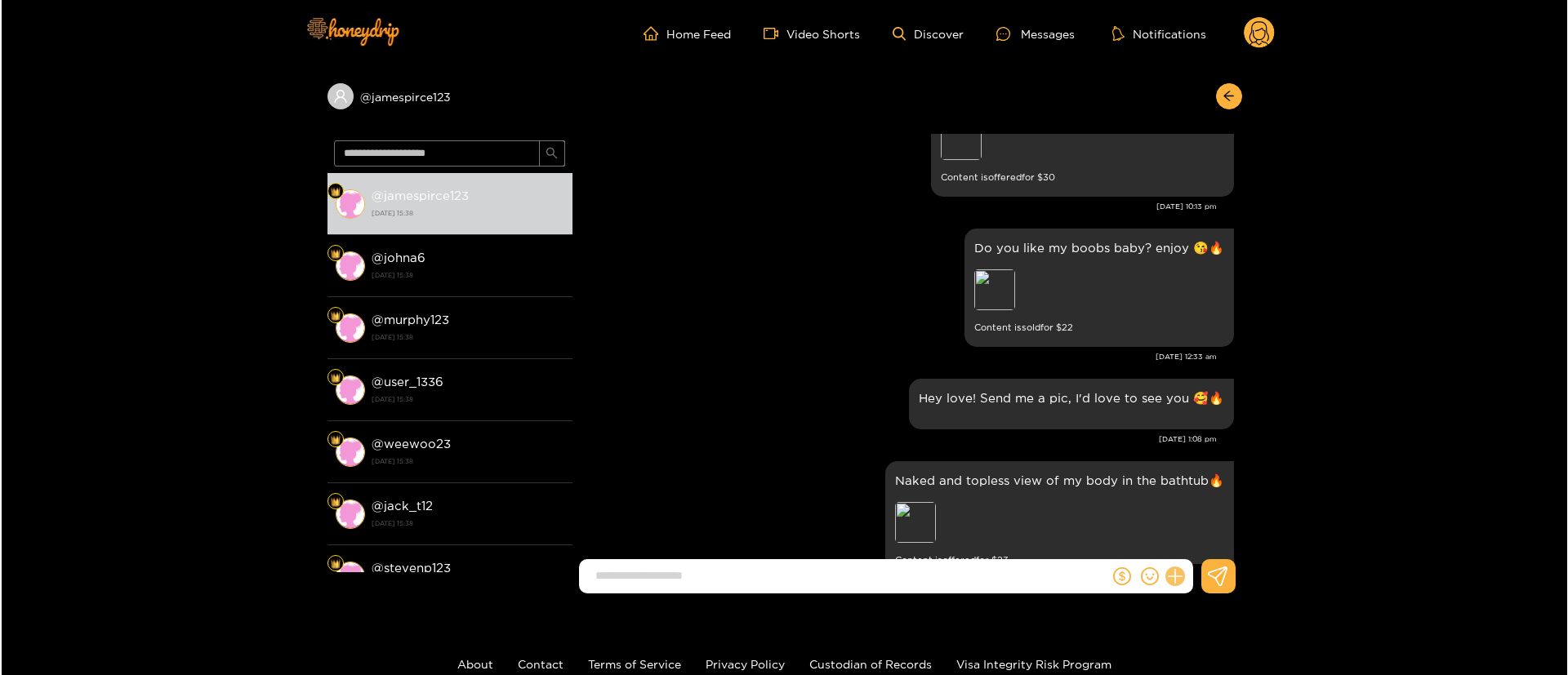
scroll to position [2262, 0]
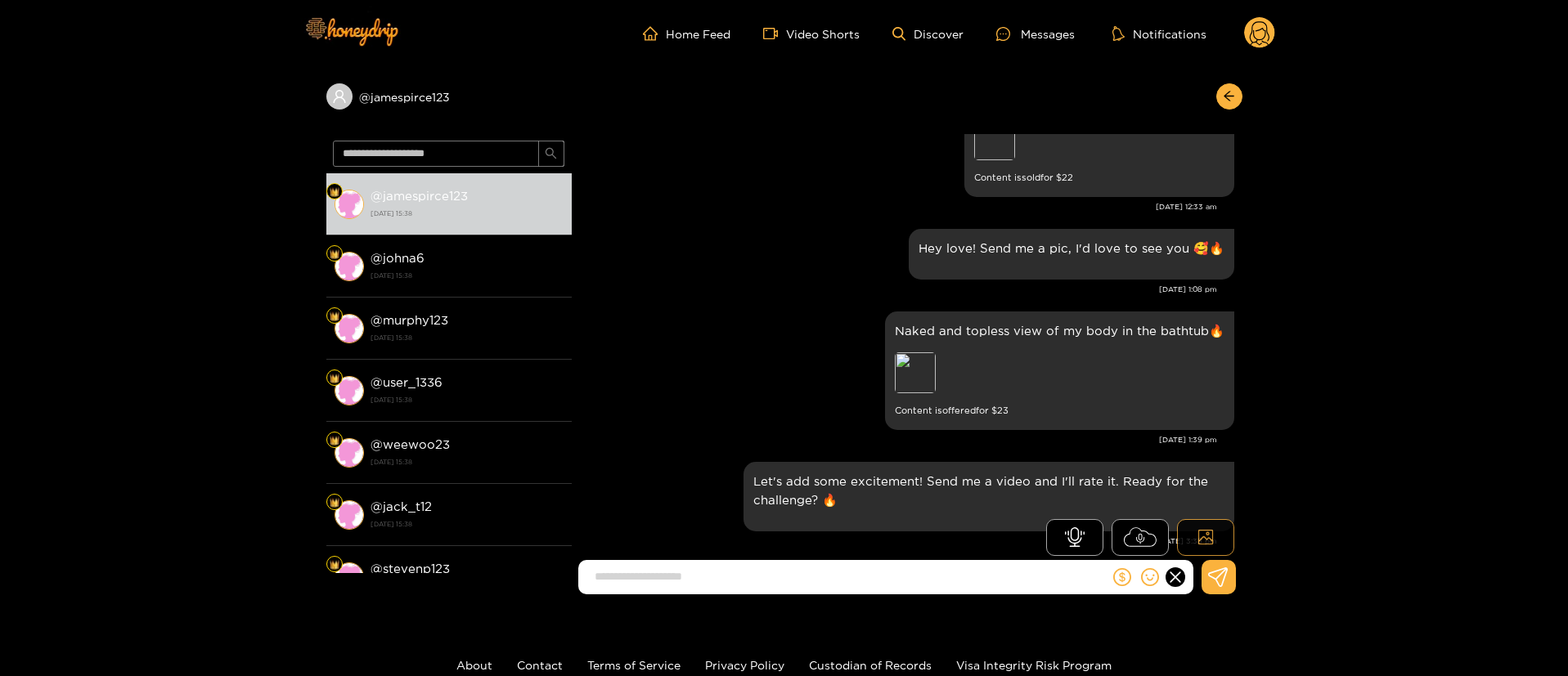
click at [1190, 532] on button at bounding box center [1205, 537] width 57 height 36
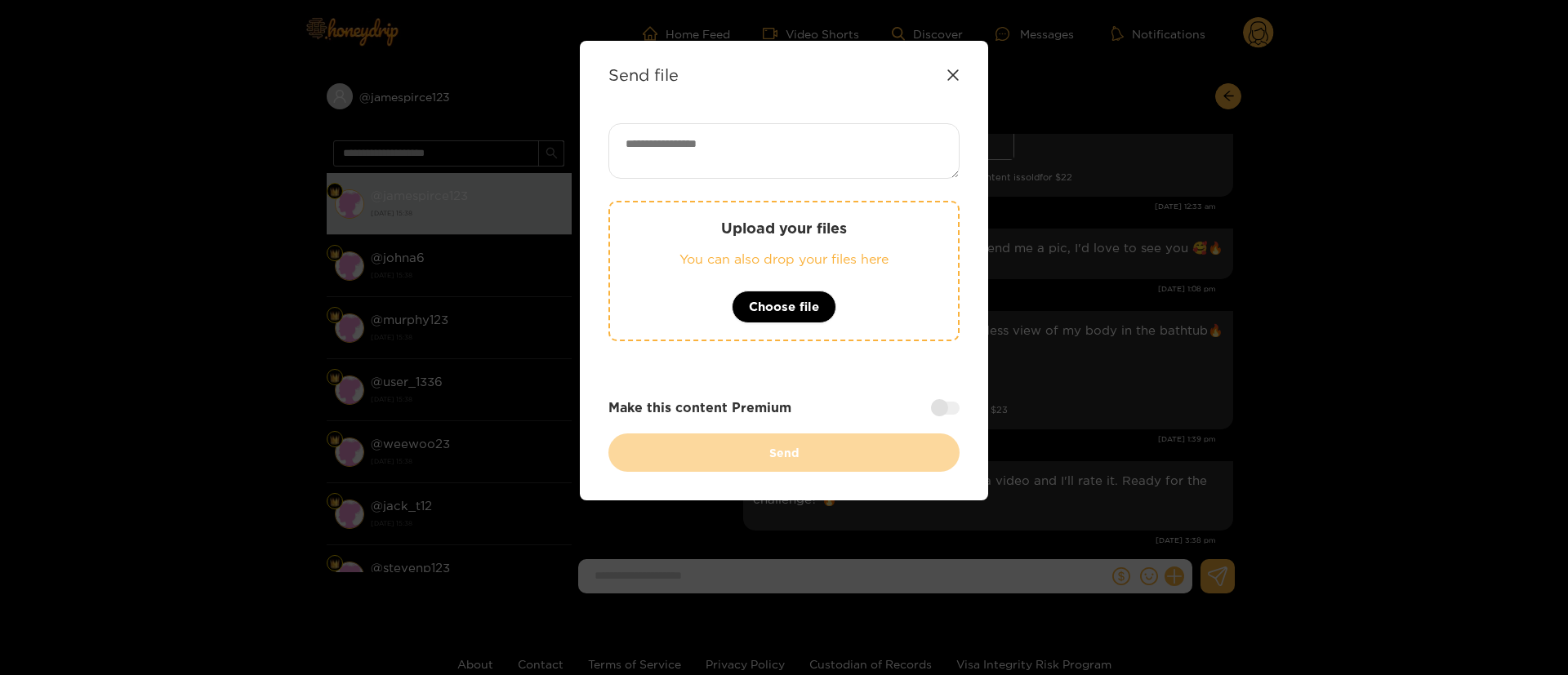
click at [795, 177] on textarea at bounding box center [784, 152] width 351 height 56
paste textarea "**********"
click at [621, 147] on textarea "**********" at bounding box center [784, 152] width 351 height 56
click at [623, 143] on textarea "**********" at bounding box center [784, 152] width 351 height 56
click at [631, 143] on textarea "**********" at bounding box center [784, 152] width 351 height 56
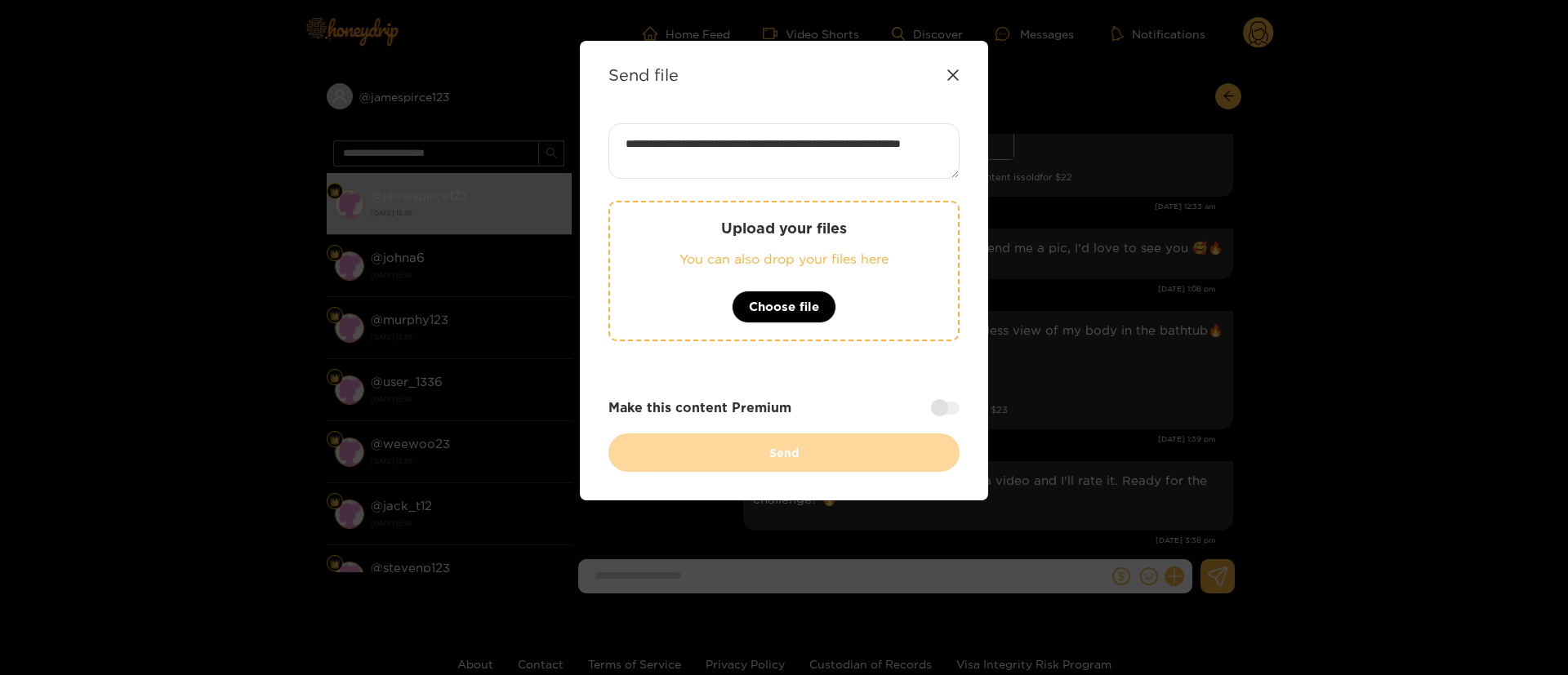
click at [797, 158] on textarea "**********" at bounding box center [784, 152] width 351 height 56
type textarea "**********"
click at [956, 408] on div at bounding box center [945, 407] width 29 height 13
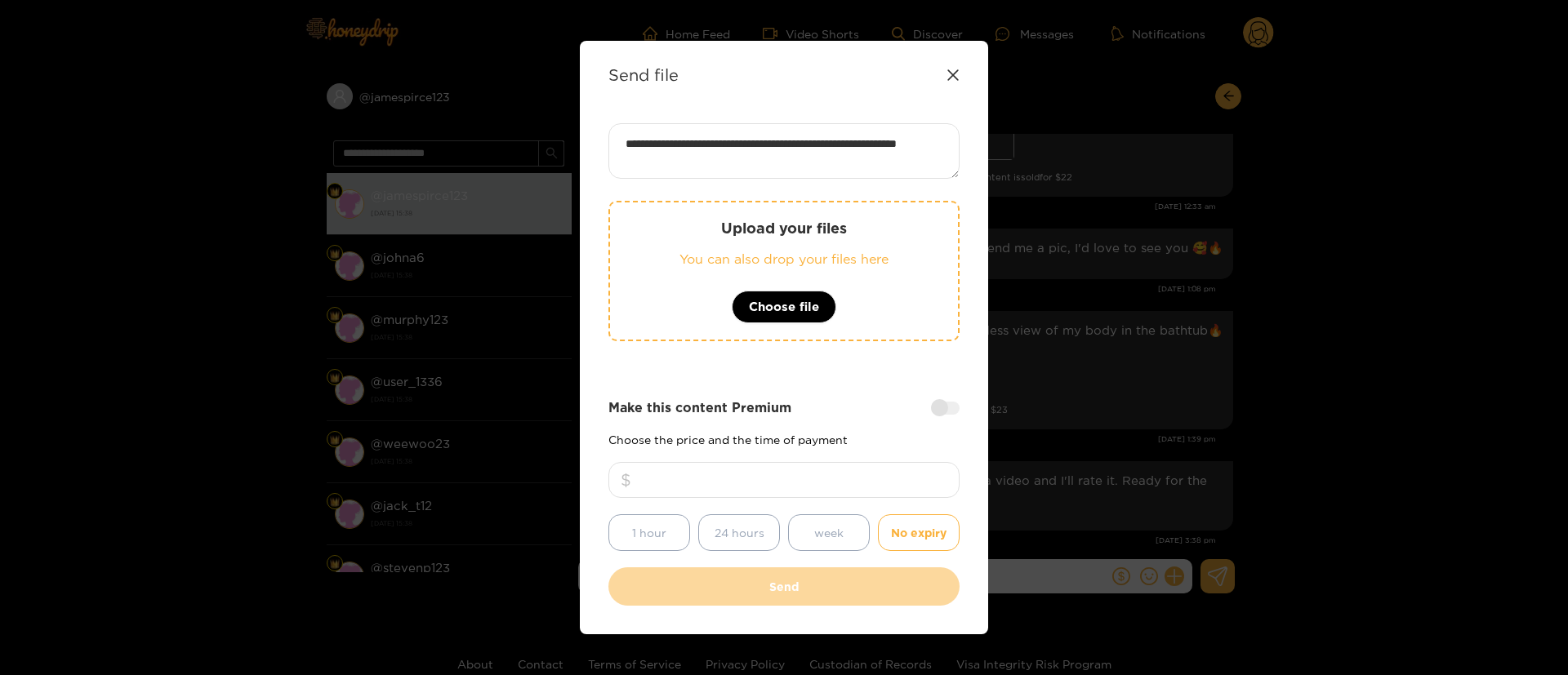
click at [931, 475] on input "number" at bounding box center [784, 480] width 351 height 36
type input "**"
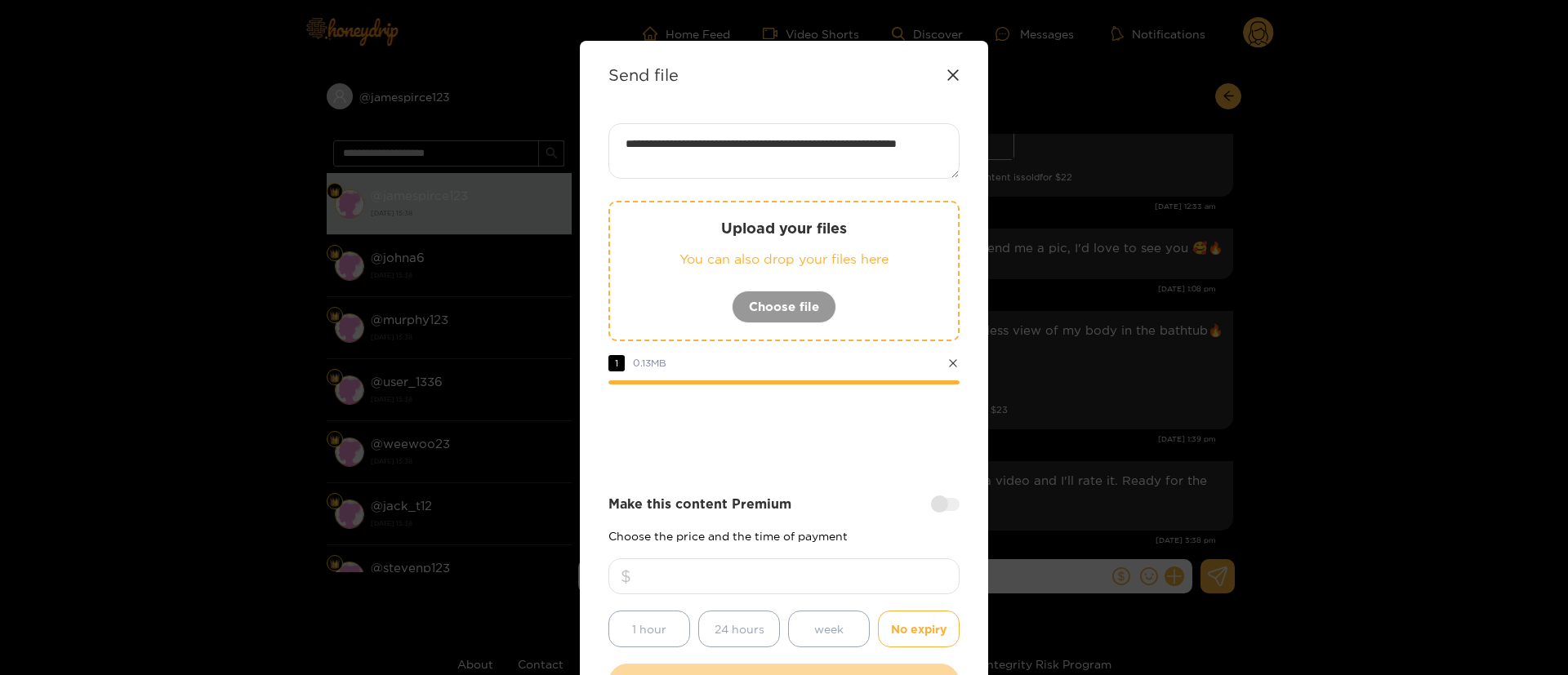
click at [817, 471] on div "**********" at bounding box center [784, 412] width 351 height 578
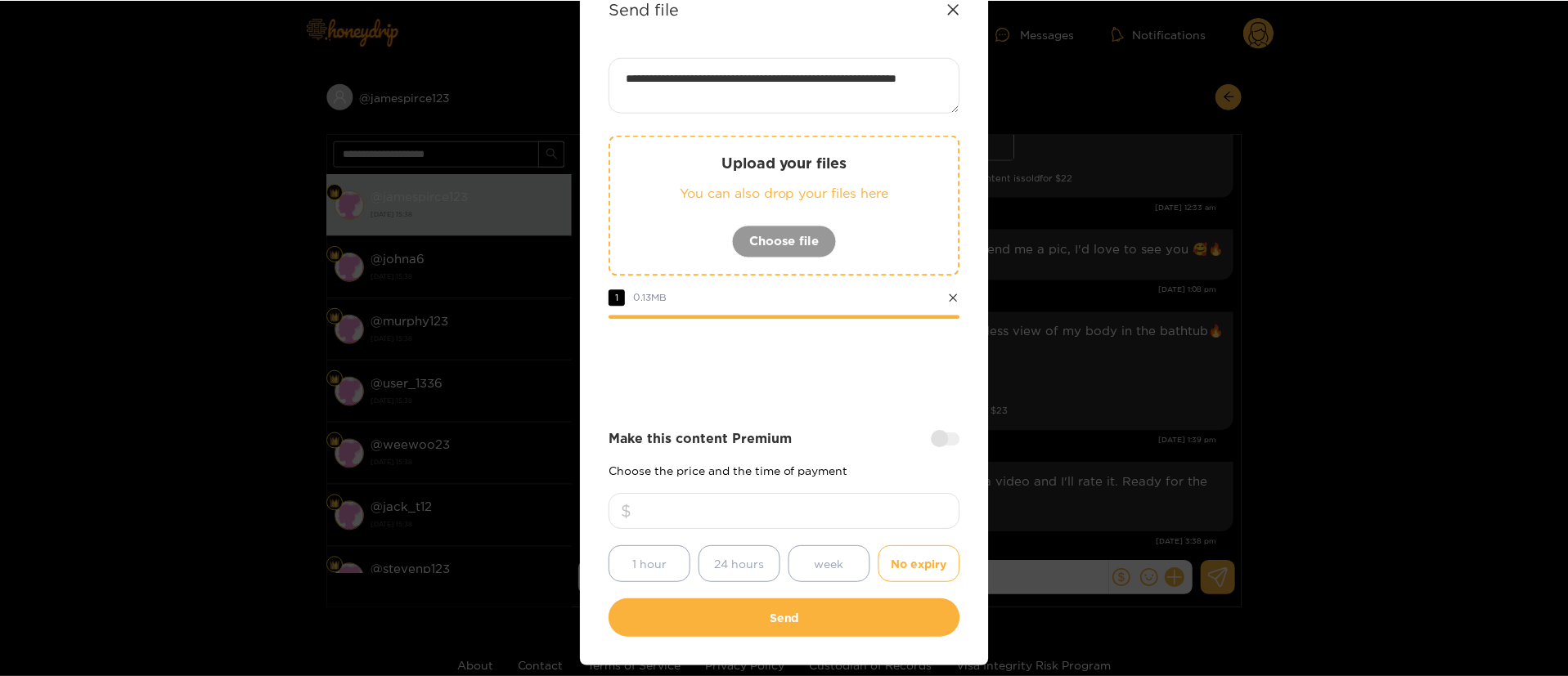
scroll to position [121, 0]
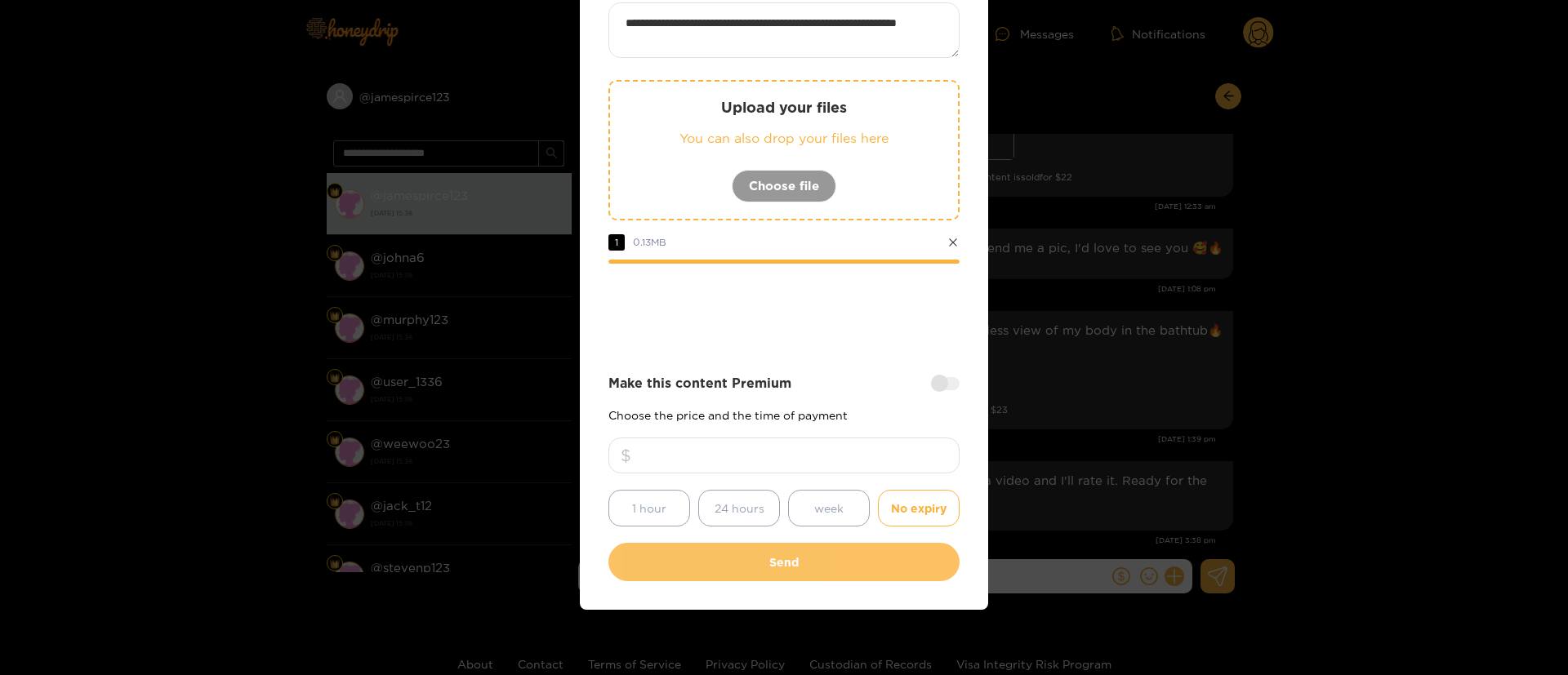
drag, startPoint x: 798, startPoint y: 572, endPoint x: 793, endPoint y: 561, distance: 12.1
click at [798, 570] on button "Send" at bounding box center [784, 562] width 351 height 38
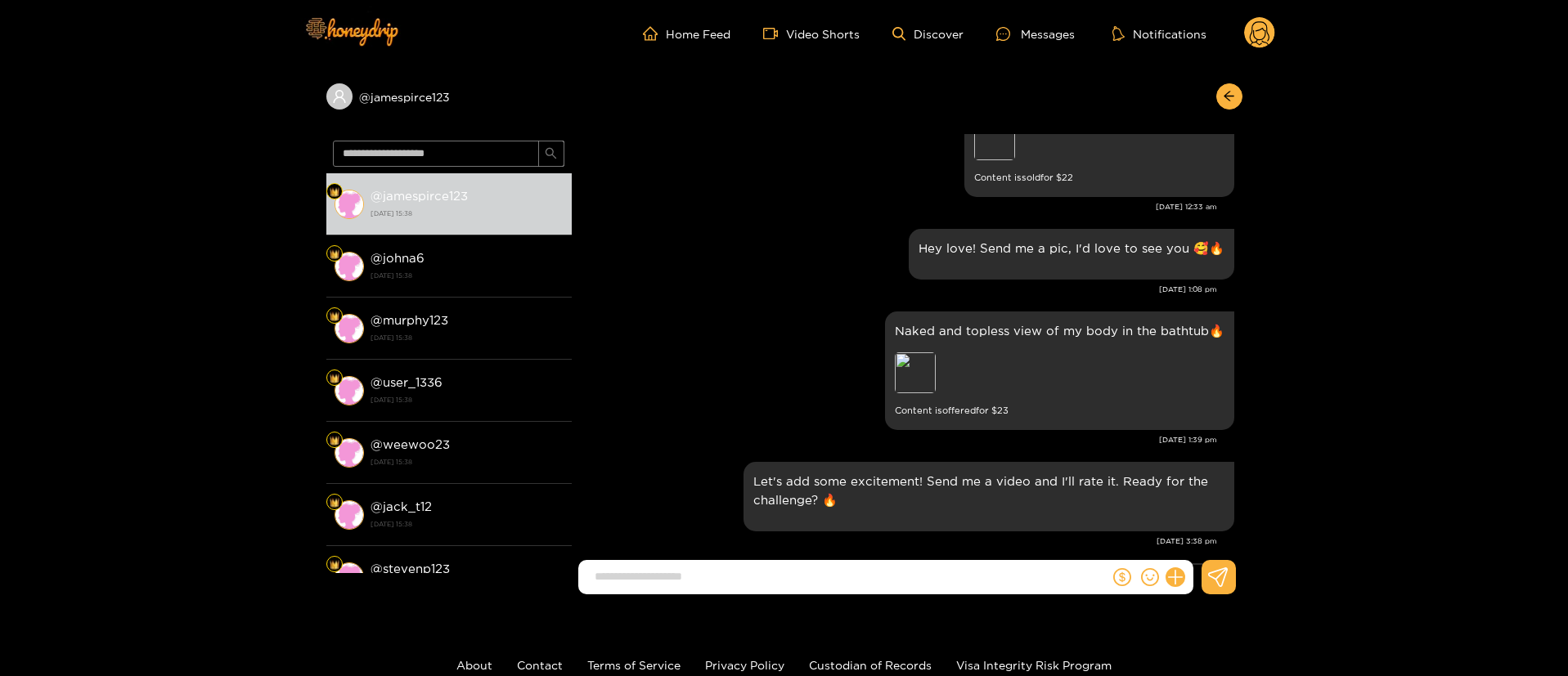
scroll to position [2416, 0]
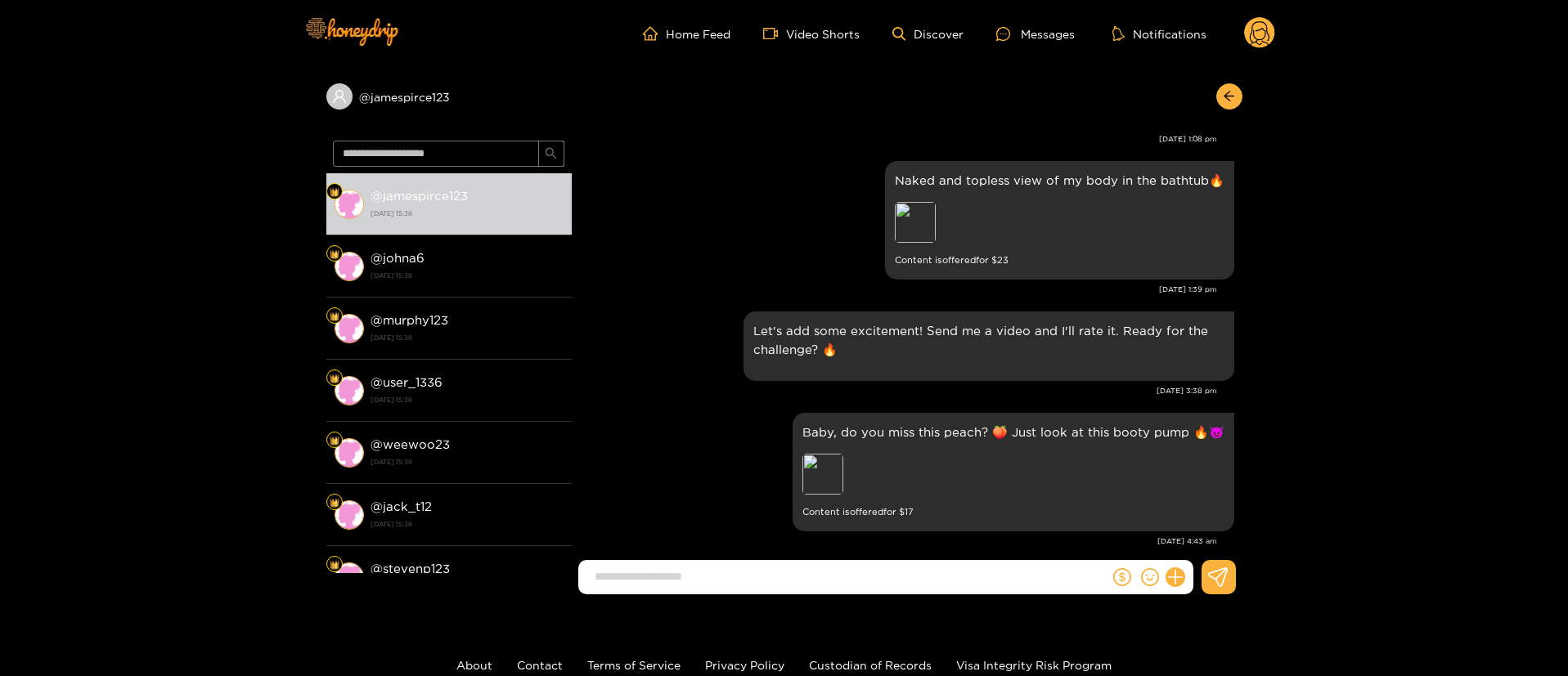
click at [1258, 22] on circle at bounding box center [1259, 32] width 31 height 31
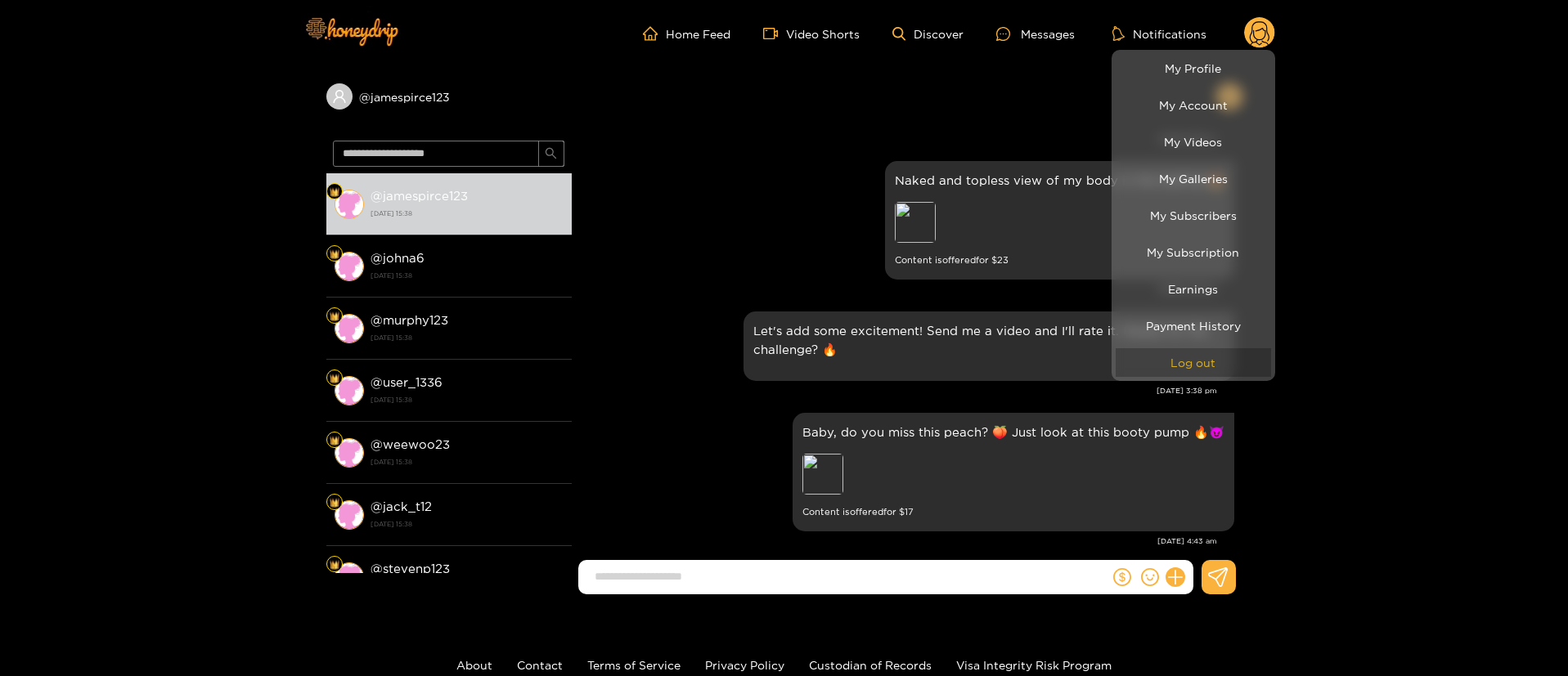
click at [1195, 367] on button "Log out" at bounding box center [1193, 363] width 155 height 29
